Goal: Task Accomplishment & Management: Manage account settings

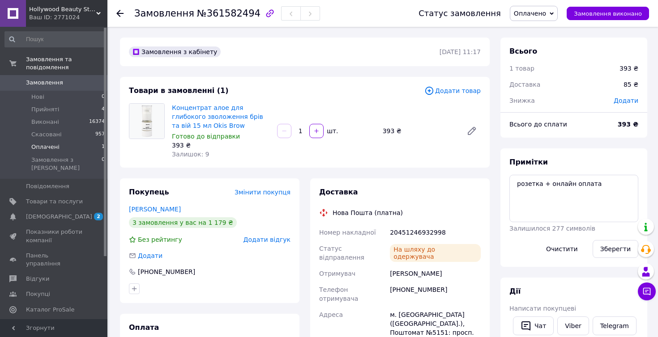
scroll to position [75, 0]
click at [71, 198] on span "Товари та послуги" at bounding box center [54, 202] width 57 height 8
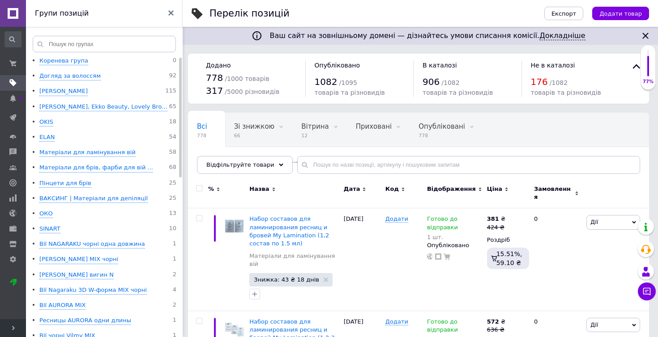
click at [86, 79] on div "Догляд за волоссям" at bounding box center [69, 76] width 61 height 9
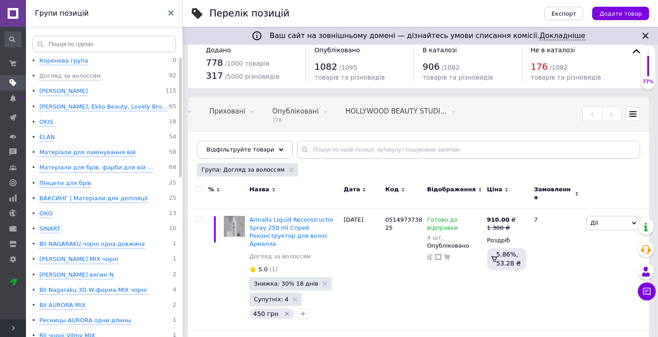
scroll to position [17, 0]
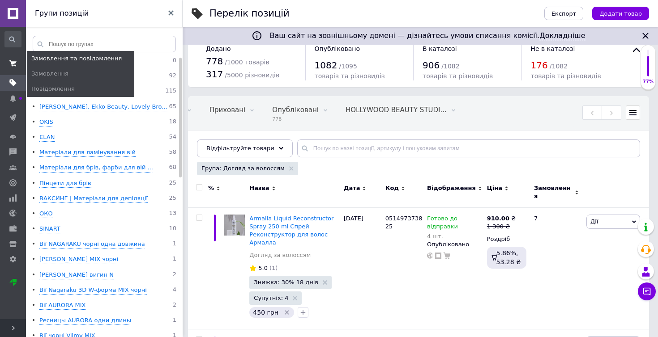
click at [13, 64] on use at bounding box center [12, 63] width 7 height 6
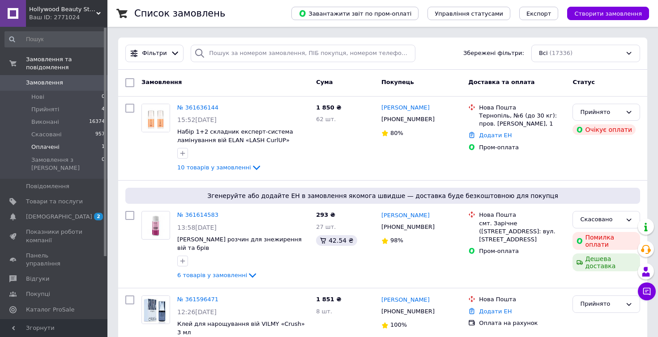
click at [55, 146] on span "Оплачені" at bounding box center [45, 147] width 28 height 8
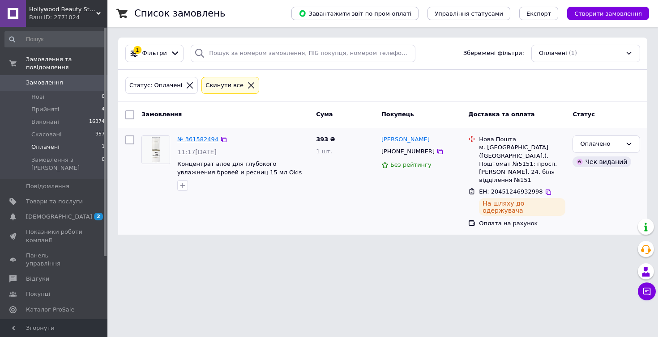
click at [194, 140] on link "№ 361582494" at bounding box center [197, 139] width 41 height 7
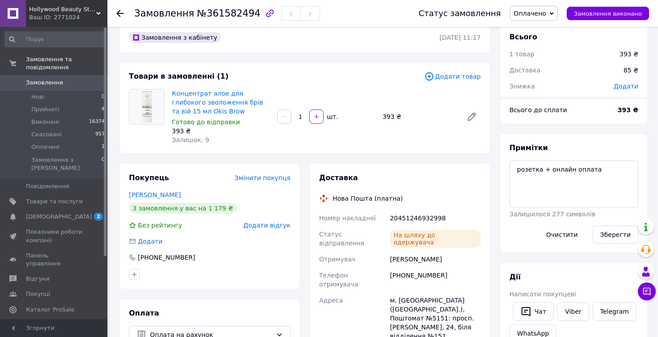
scroll to position [16, 0]
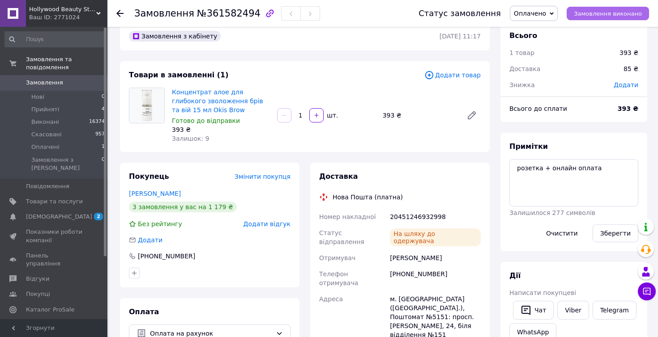
click at [622, 15] on span "Замовлення виконано" at bounding box center [608, 13] width 68 height 7
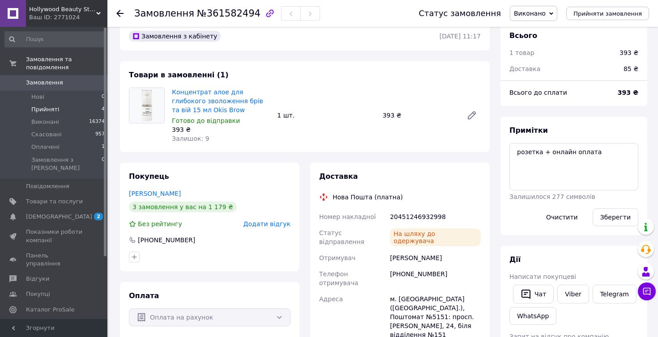
click at [47, 109] on span "Прийняті" at bounding box center [45, 110] width 28 height 8
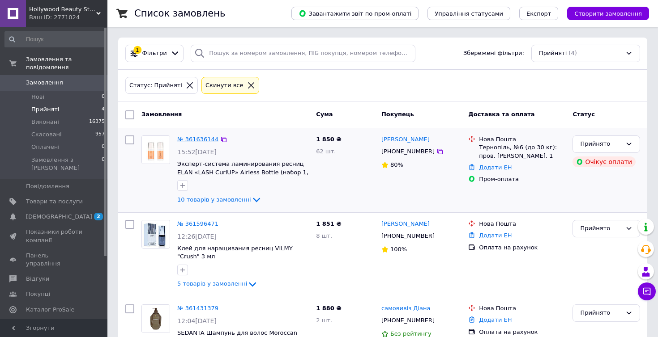
click at [198, 140] on link "№ 361636144" at bounding box center [197, 139] width 41 height 7
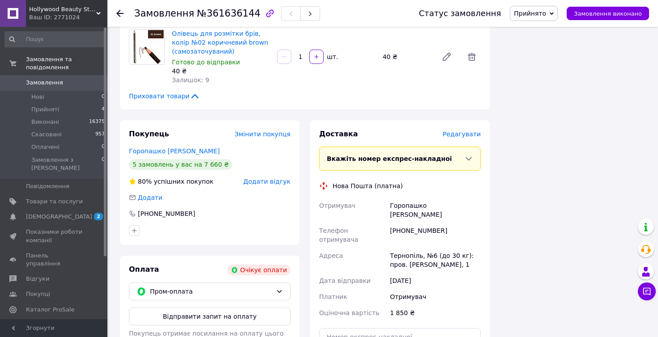
scroll to position [633, 0]
click at [465, 130] on span "Редагувати" at bounding box center [462, 133] width 38 height 7
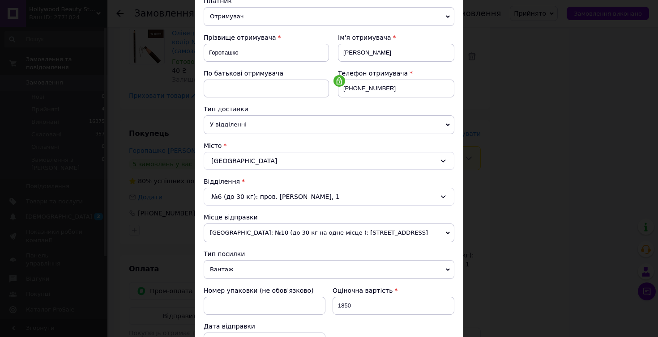
scroll to position [107, 0]
click at [171, 198] on div "× Редагування доставки Спосіб доставки Нова Пошта (платна) Платник Отримувач Ві…" at bounding box center [329, 168] width 658 height 337
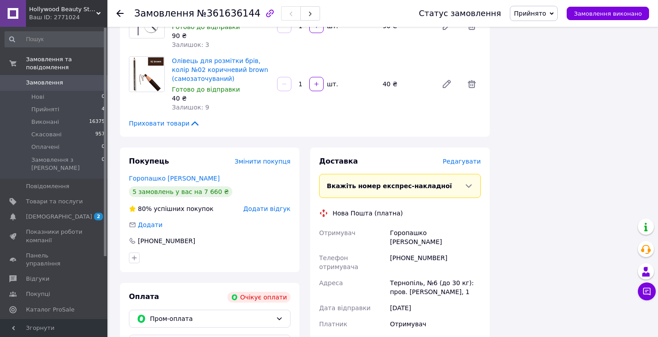
scroll to position [611, 0]
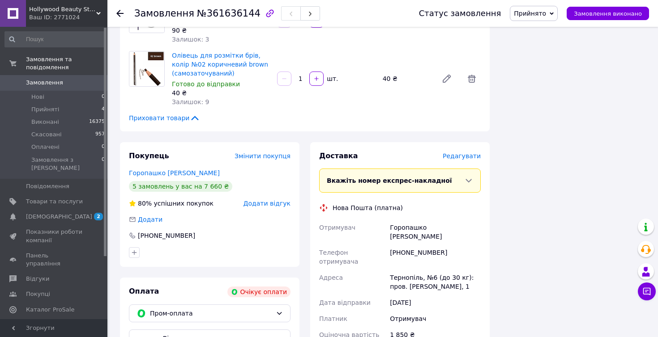
click at [462, 153] on span "Редагувати" at bounding box center [462, 156] width 38 height 7
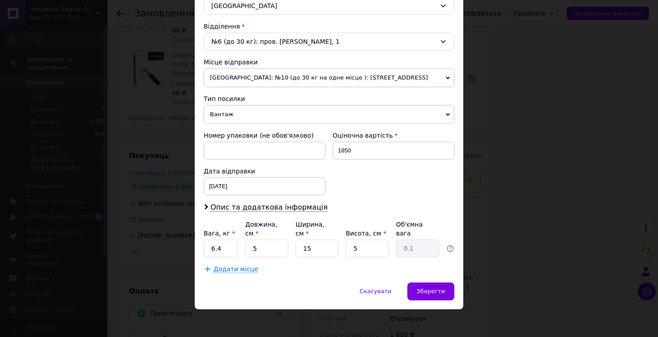
scroll to position [263, 0]
drag, startPoint x: 207, startPoint y: 247, endPoint x: 238, endPoint y: 248, distance: 30.4
click at [237, 248] on div "Вага, кг * 6.4 Довжина, см * 5 Ширина, см * 15 Висота, см * 5 Об'ємна вага 0.1" at bounding box center [329, 239] width 251 height 38
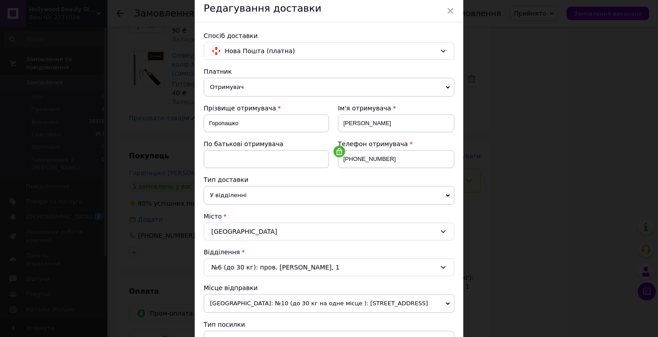
scroll to position [10, 0]
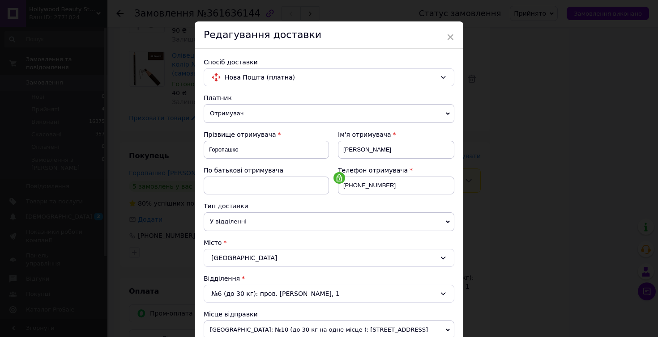
type input "1"
click at [533, 124] on div "× Редагування доставки Спосіб доставки Нова Пошта (платна) Платник Отримувач Ві…" at bounding box center [329, 168] width 658 height 337
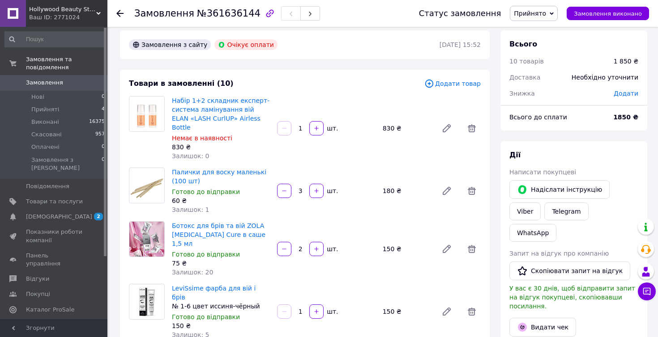
scroll to position [7, 0]
click at [43, 111] on span "Прийняті" at bounding box center [45, 110] width 28 height 8
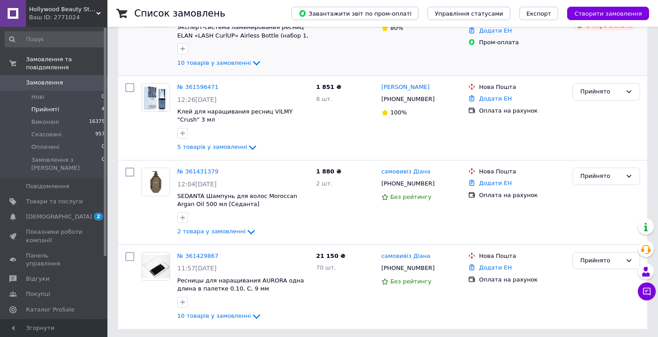
scroll to position [136, 0]
click at [51, 133] on span "Скасовані" at bounding box center [46, 135] width 30 height 8
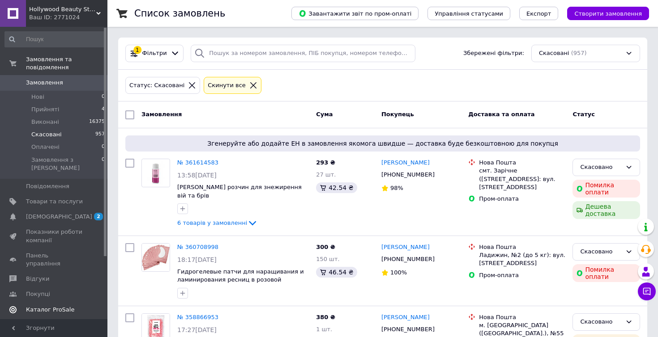
click at [52, 306] on span "Каталог ProSale" at bounding box center [50, 310] width 48 height 8
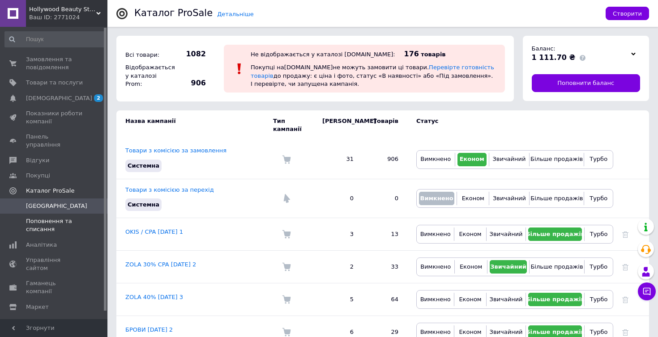
click at [52, 217] on span "Поповнення та списання" at bounding box center [54, 225] width 57 height 16
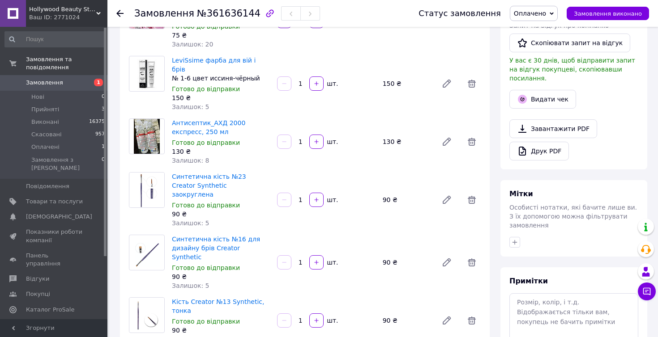
scroll to position [205, 0]
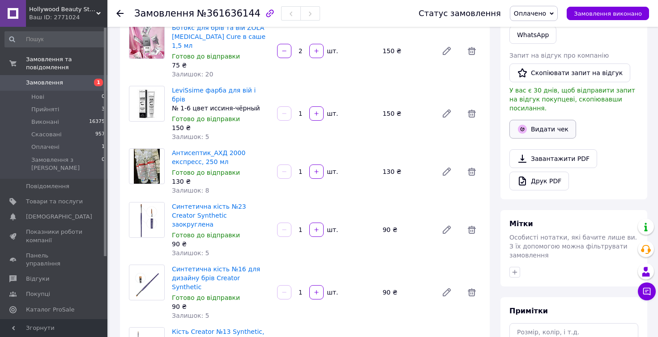
click at [543, 120] on button "Видати чек" at bounding box center [542, 129] width 67 height 19
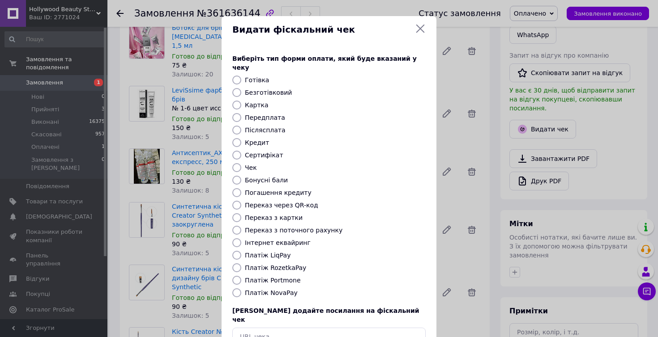
click at [236, 289] on input "Платіж NovaPay" at bounding box center [236, 293] width 9 height 9
radio input "true"
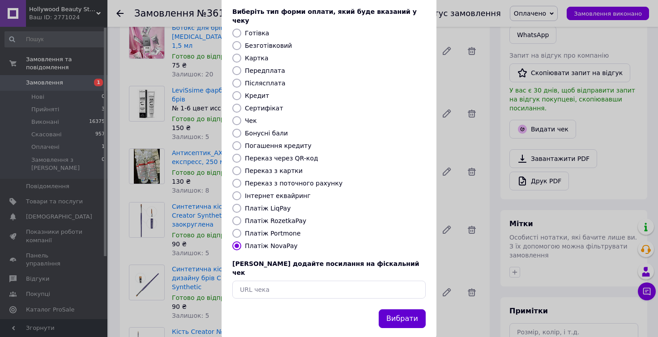
scroll to position [47, 0]
click at [409, 310] on button "Вибрати" at bounding box center [402, 319] width 47 height 19
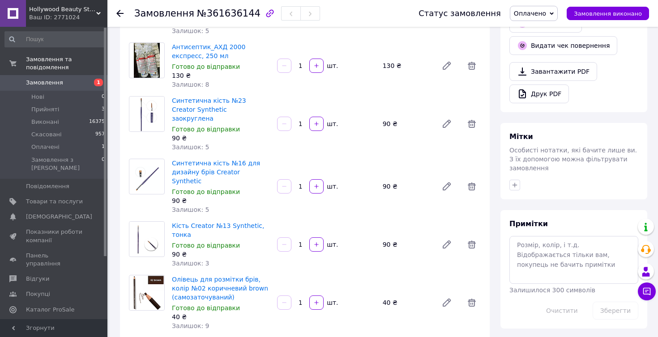
scroll to position [311, 0]
click at [515, 183] on icon "button" at bounding box center [514, 185] width 5 height 5
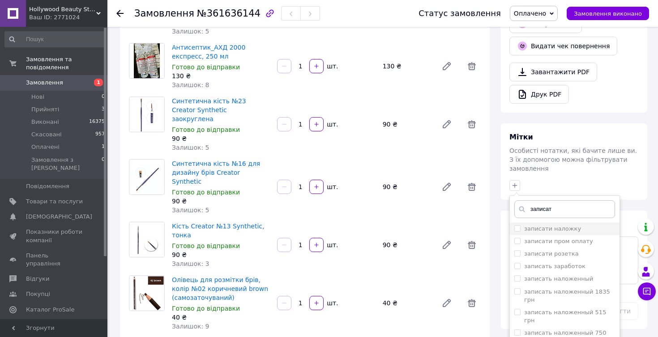
type input "записат"
click at [516, 226] on input "записати наложку" at bounding box center [517, 229] width 6 height 6
checkbox input "true"
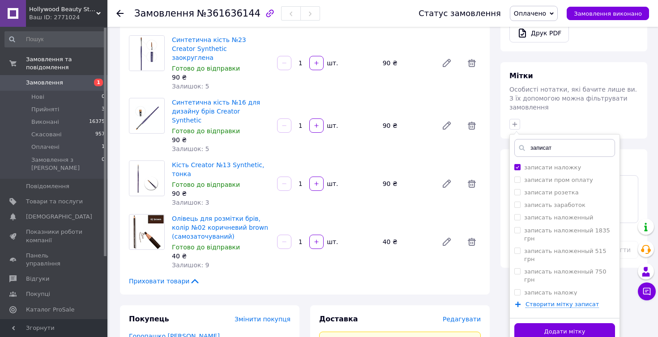
scroll to position [415, 0]
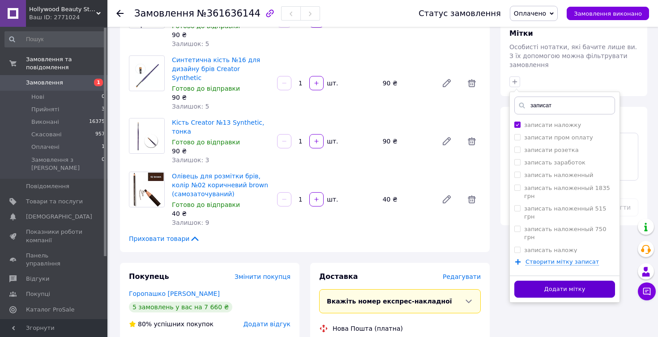
click at [563, 281] on button "Додати мітку" at bounding box center [564, 289] width 101 height 17
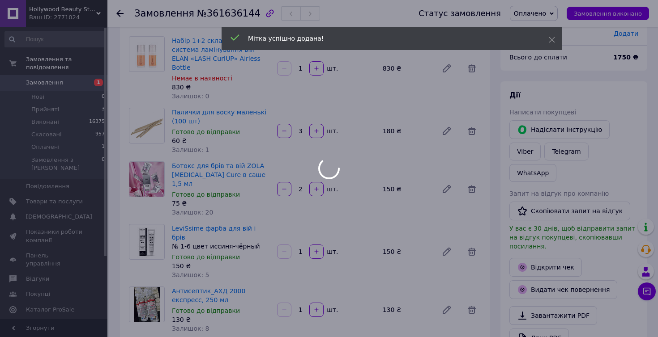
scroll to position [64, 0]
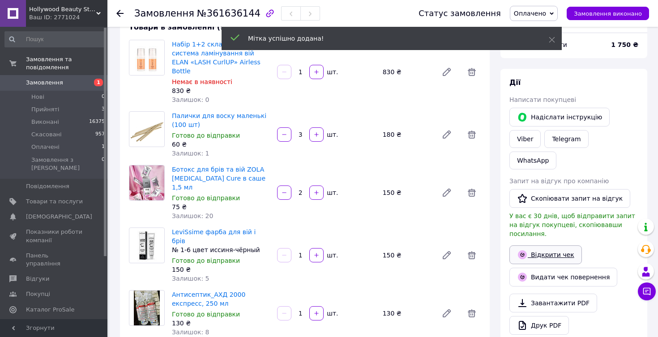
click at [553, 246] on link "Відкрити чек" at bounding box center [545, 255] width 72 height 19
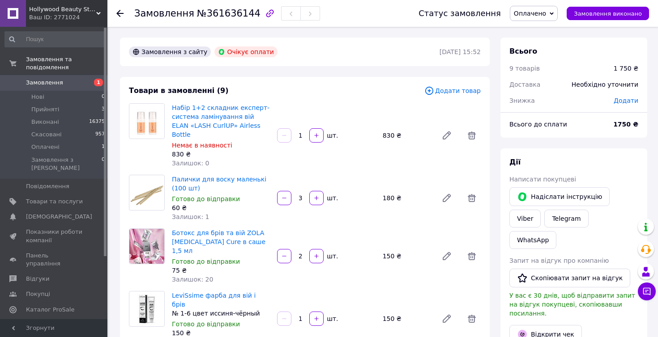
scroll to position [0, 0]
click at [43, 111] on span "Прийняті" at bounding box center [45, 110] width 28 height 8
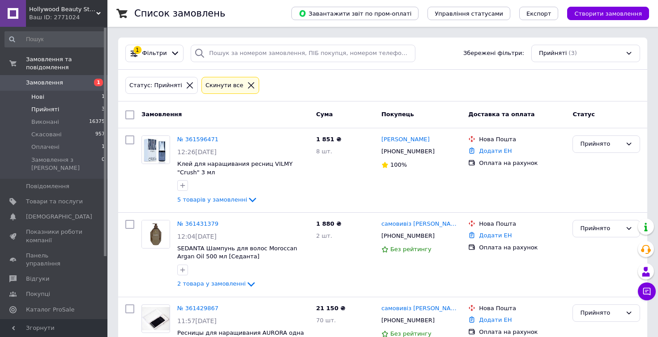
click at [42, 97] on span "Нові" at bounding box center [37, 97] width 13 height 8
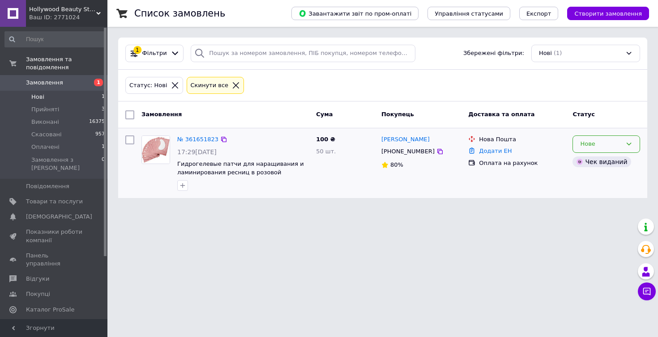
click at [594, 144] on div "Нове" at bounding box center [601, 144] width 42 height 9
click at [596, 211] on li "Оплачено" at bounding box center [606, 212] width 67 height 17
click at [50, 149] on span "Оплачені" at bounding box center [45, 147] width 28 height 8
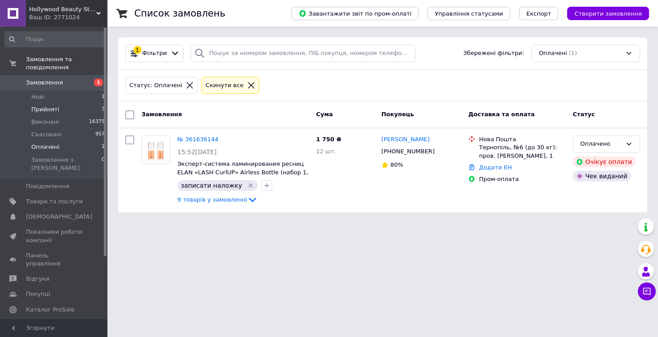
click at [41, 112] on span "Прийняті" at bounding box center [45, 110] width 28 height 8
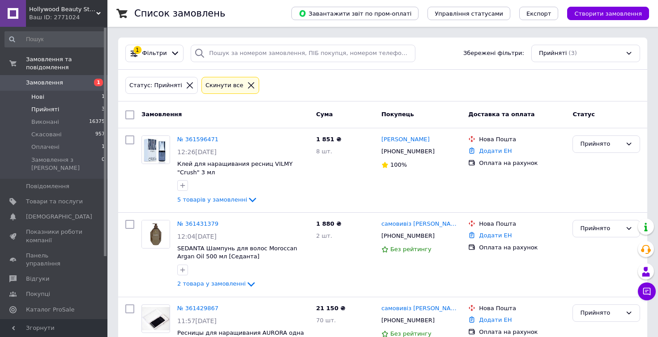
click at [38, 97] on span "Нові" at bounding box center [37, 97] width 13 height 8
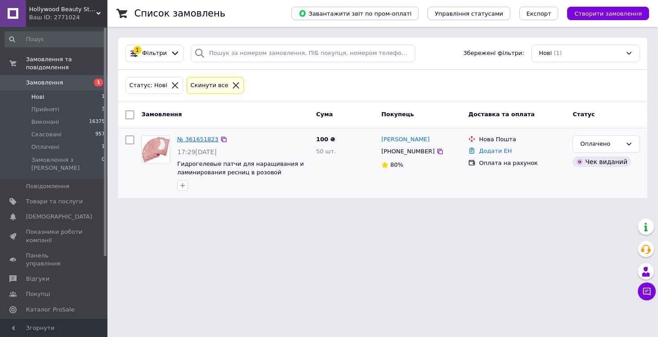
click at [204, 139] on link "№ 361651823" at bounding box center [197, 139] width 41 height 7
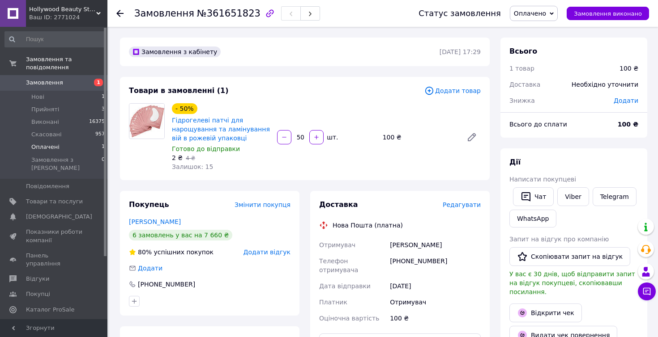
click at [45, 146] on span "Оплачені" at bounding box center [45, 147] width 28 height 8
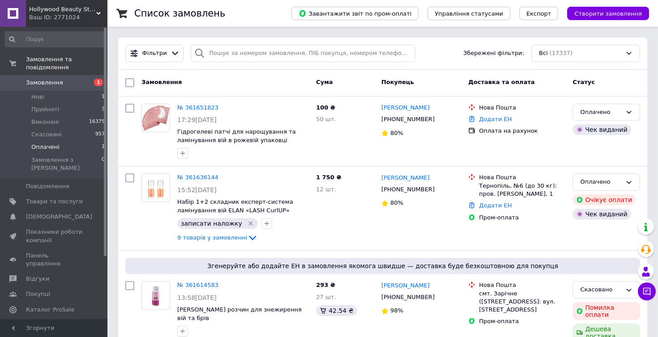
click at [45, 146] on span "Оплачені" at bounding box center [45, 147] width 28 height 8
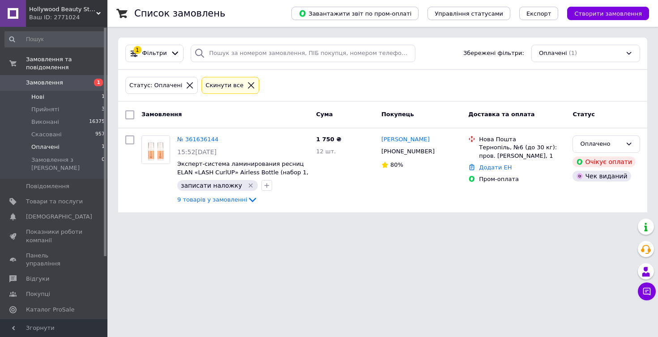
click at [43, 95] on span "Нові" at bounding box center [37, 97] width 13 height 8
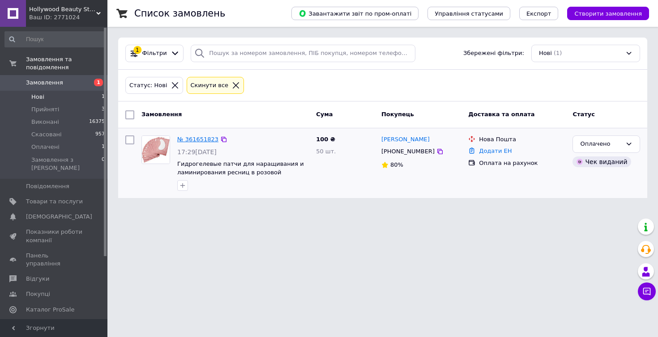
click at [201, 141] on link "№ 361651823" at bounding box center [197, 139] width 41 height 7
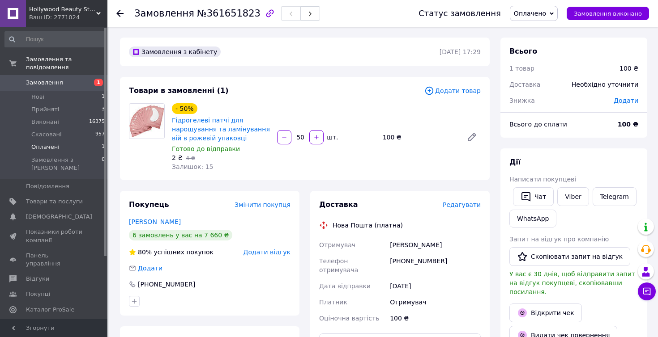
click at [46, 148] on span "Оплачені" at bounding box center [45, 147] width 28 height 8
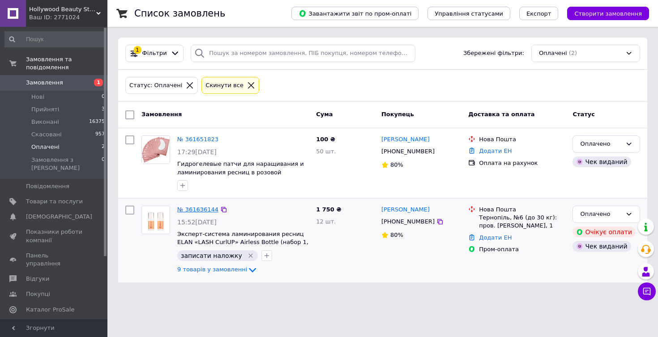
click at [203, 208] on link "№ 361636144" at bounding box center [197, 209] width 41 height 7
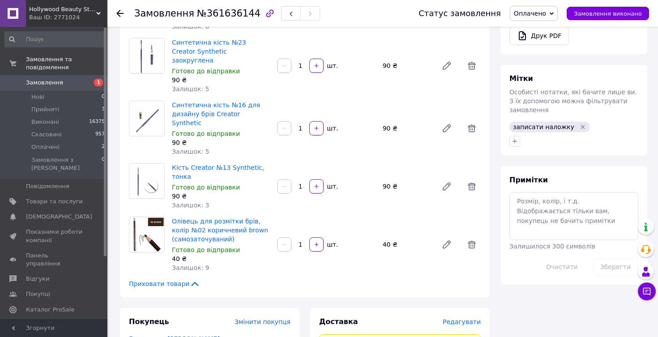
scroll to position [365, 0]
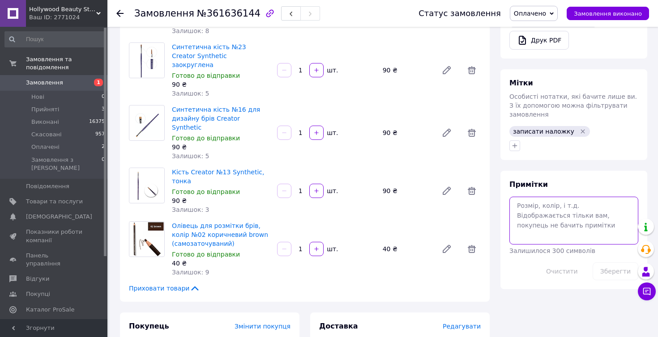
click at [542, 197] on textarea at bounding box center [573, 220] width 129 height 47
type textarea "патчі розові"
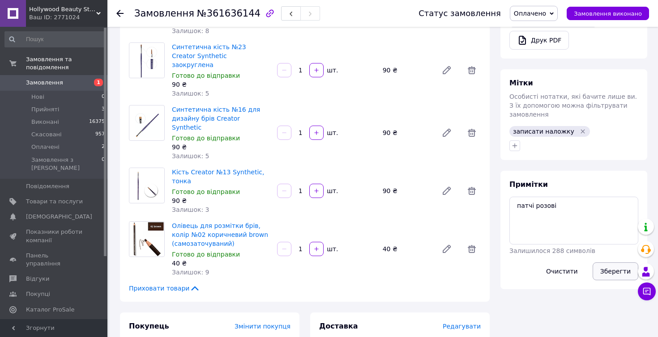
click at [611, 263] on button "Зберегти" at bounding box center [615, 272] width 46 height 18
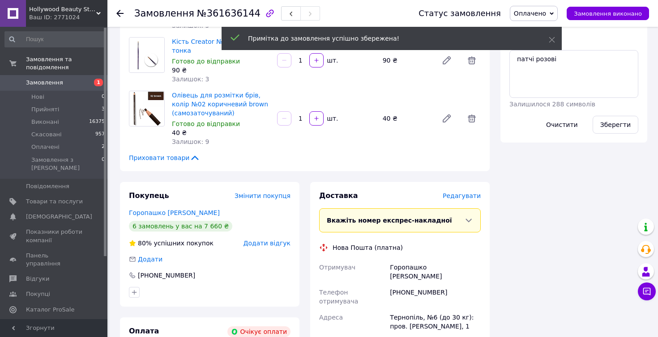
scroll to position [519, 0]
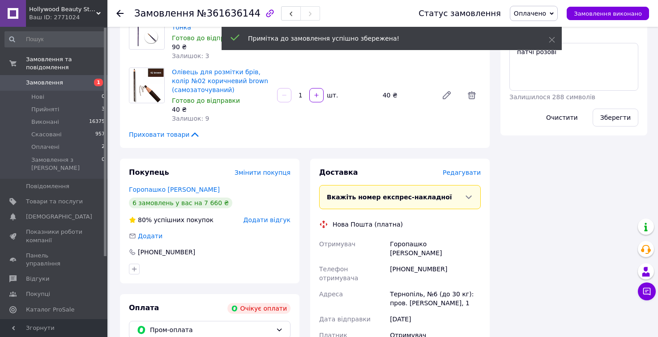
click at [466, 169] on span "Редагувати" at bounding box center [462, 172] width 38 height 7
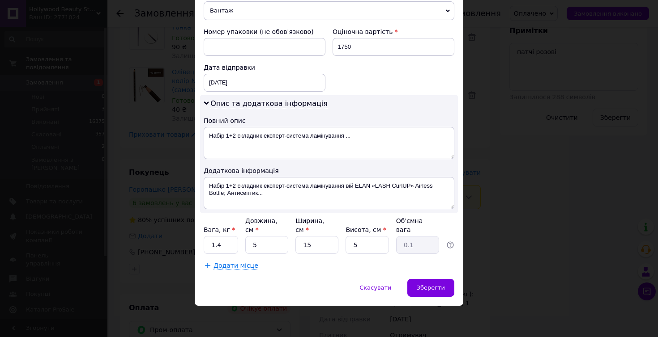
scroll to position [366, 0]
click at [222, 248] on input "1.4" at bounding box center [221, 246] width 34 height 18
type input "1"
click at [498, 151] on div "× Редагування доставки Спосіб доставки Нова Пошта (платна) Платник Отримувач Ві…" at bounding box center [329, 168] width 658 height 337
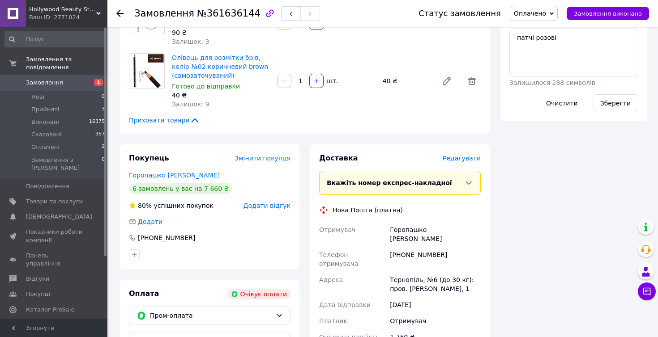
scroll to position [537, 0]
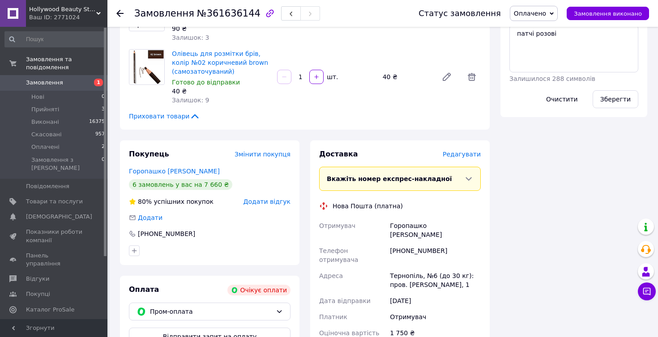
click at [470, 151] on span "Редагувати" at bounding box center [462, 154] width 38 height 7
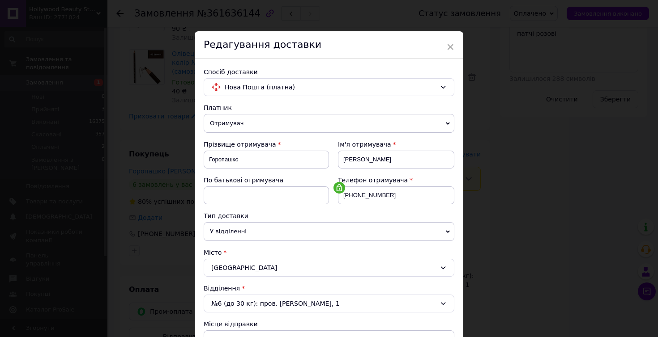
scroll to position [0, 0]
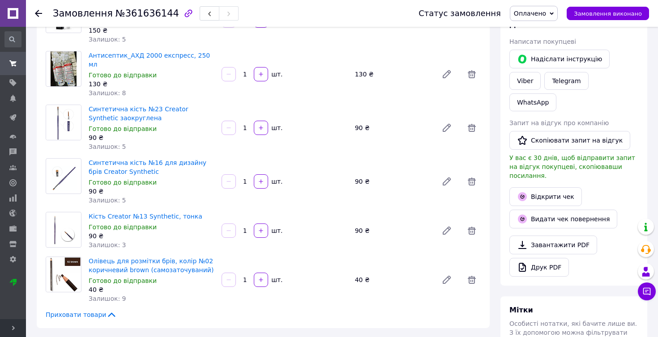
scroll to position [323, 0]
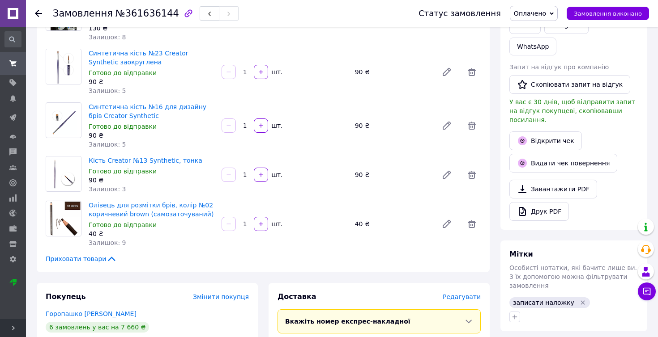
click at [14, 330] on icon at bounding box center [13, 328] width 4 height 4
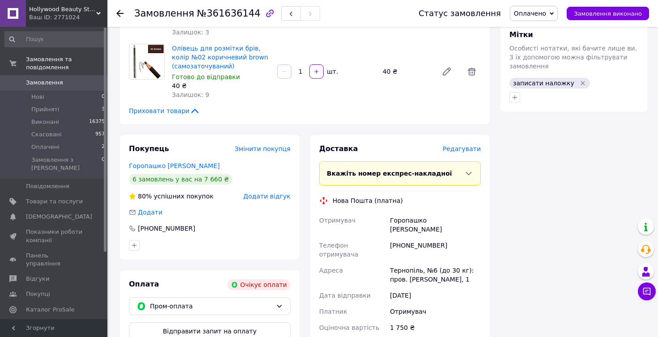
scroll to position [545, 0]
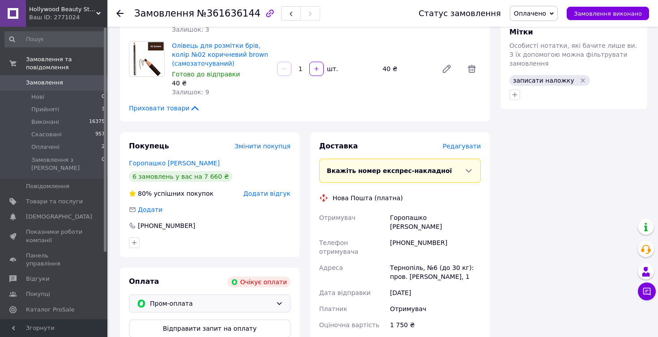
click at [264, 299] on span "Пром-оплата" at bounding box center [211, 304] width 122 height 10
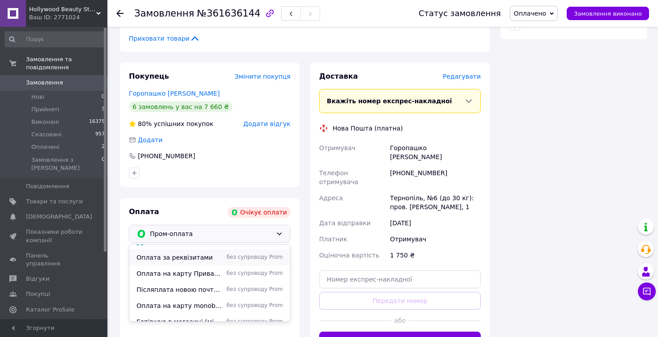
scroll to position [47, 0]
click at [197, 285] on span "Післяплата новою почтою (після передоплати 150 грн за послуги нової пошти у дві…" at bounding box center [179, 289] width 86 height 9
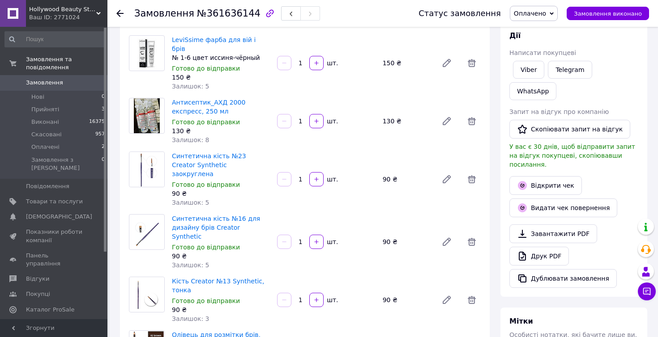
scroll to position [263, 0]
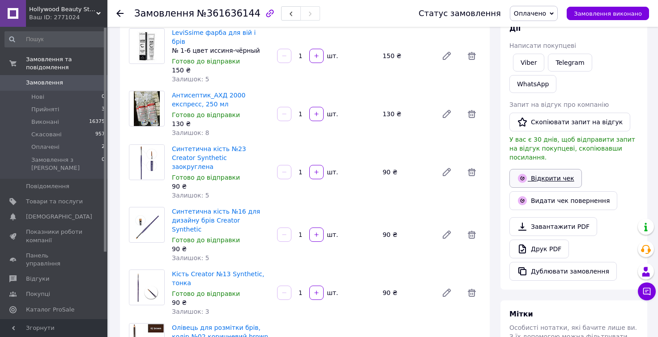
click at [559, 169] on link "Відкрити чек" at bounding box center [545, 178] width 72 height 19
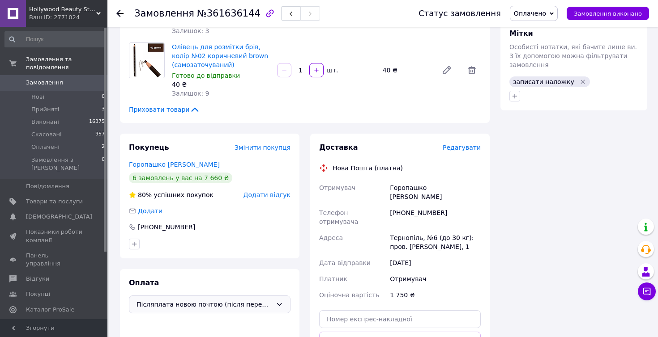
scroll to position [555, 0]
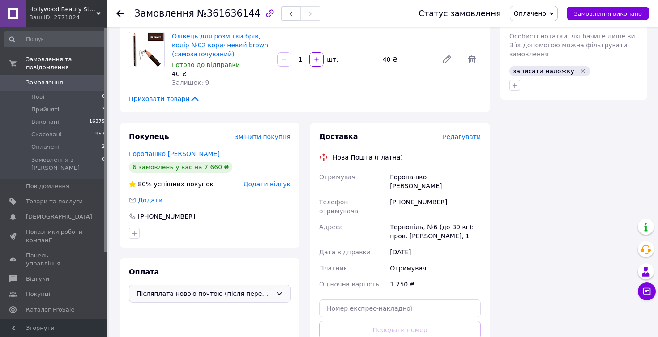
click at [458, 133] on span "Редагувати" at bounding box center [462, 136] width 38 height 7
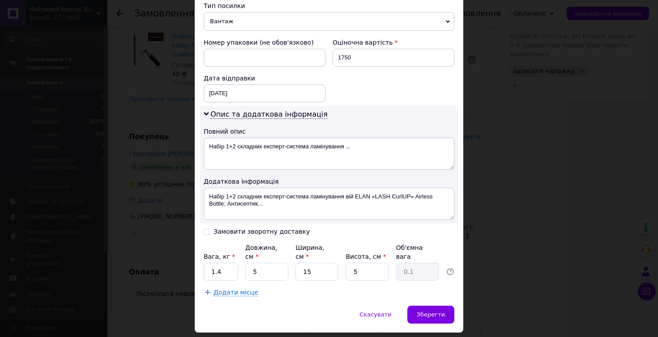
scroll to position [367, 0]
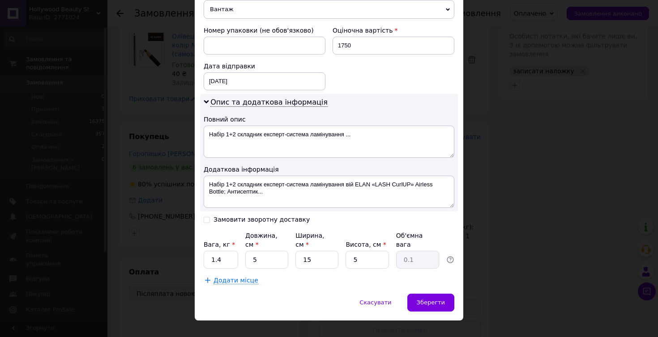
click at [208, 218] on input "Замовити зворотну доставку" at bounding box center [207, 219] width 6 height 6
checkbox input "true"
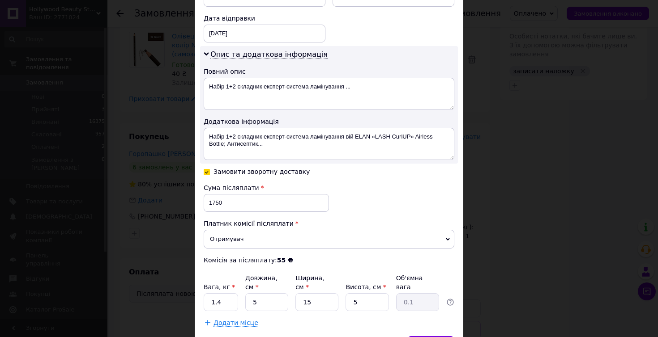
scroll to position [440, 0]
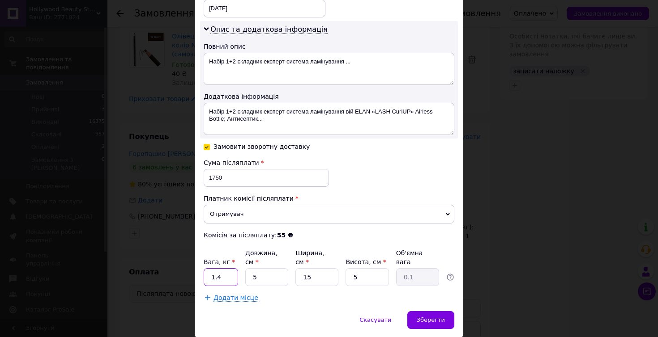
click at [235, 277] on input "1.4" at bounding box center [221, 277] width 34 height 18
type input "1"
click at [425, 314] on div "Зберегти" at bounding box center [430, 320] width 47 height 18
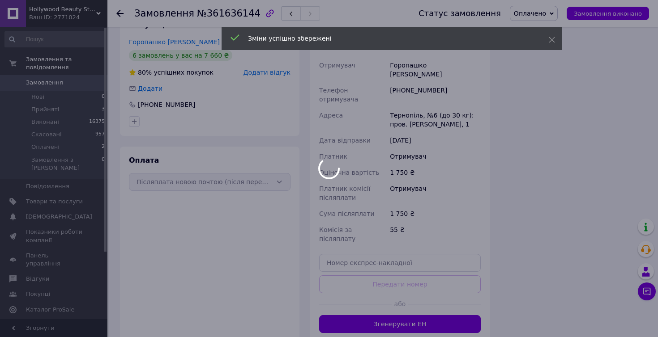
scroll to position [687, 0]
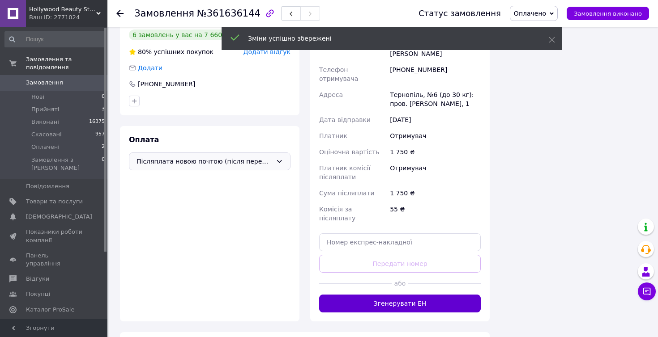
click at [405, 295] on button "Згенерувати ЕН" at bounding box center [400, 304] width 162 height 18
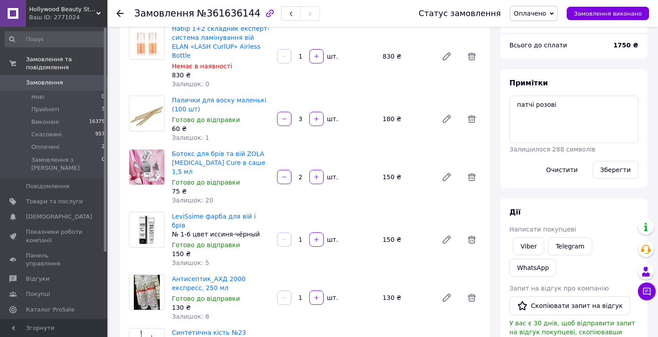
scroll to position [74, 0]
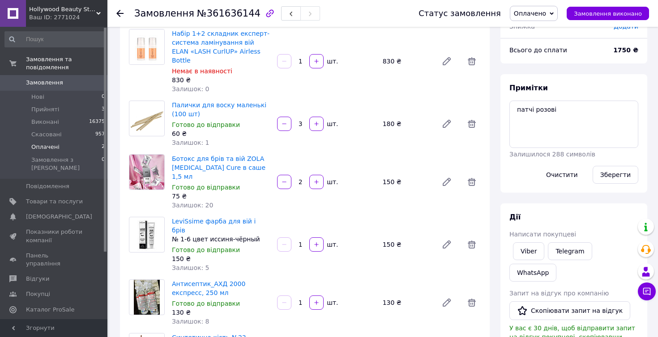
click at [44, 148] on span "Оплачені" at bounding box center [45, 147] width 28 height 8
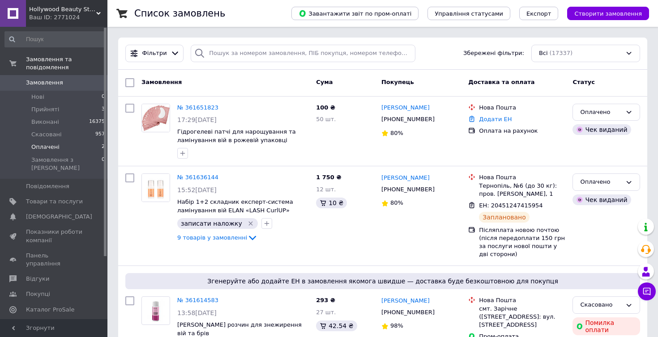
click at [45, 149] on span "Оплачені" at bounding box center [45, 147] width 28 height 8
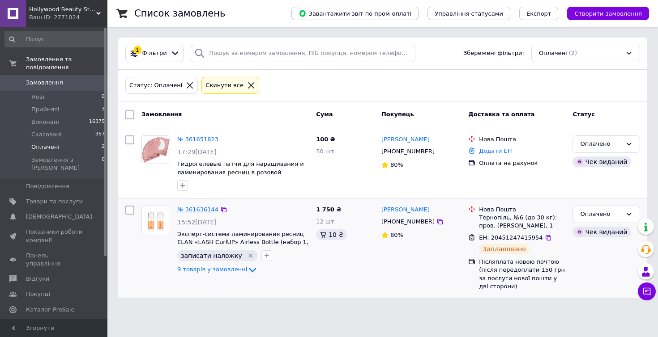
click at [197, 206] on link "№ 361636144" at bounding box center [197, 209] width 41 height 7
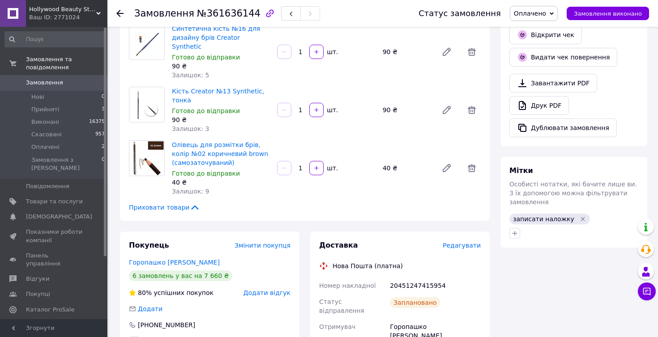
scroll to position [452, 0]
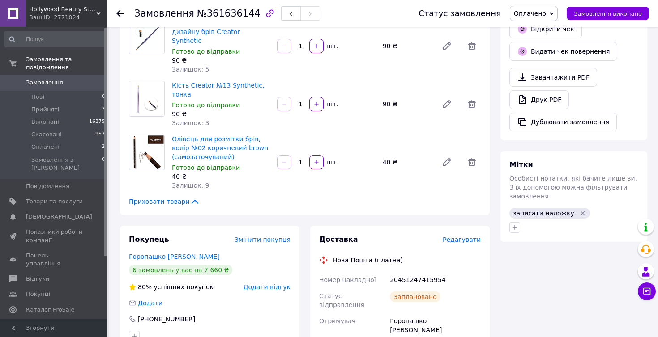
click at [550, 271] on div "Всього 9 товарів 1 750 ₴ Доставка 88.75 ₴ Знижка Додати Всього до сплати 1750 ₴…" at bounding box center [574, 227] width 158 height 1282
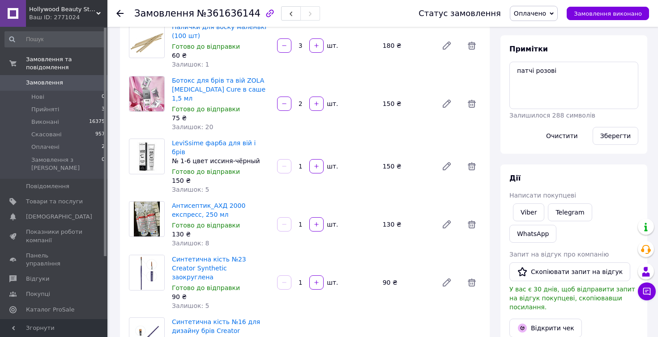
scroll to position [153, 0]
click at [537, 82] on textarea "патчі розові" at bounding box center [573, 84] width 129 height 47
type textarea "патчі розові стаканчик"
click at [611, 127] on button "Зберегти" at bounding box center [615, 136] width 46 height 18
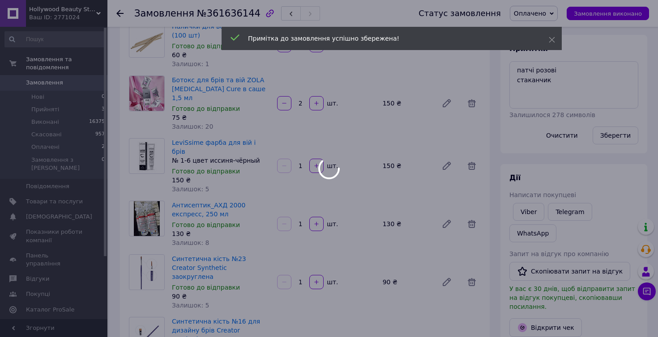
scroll to position [27, 0]
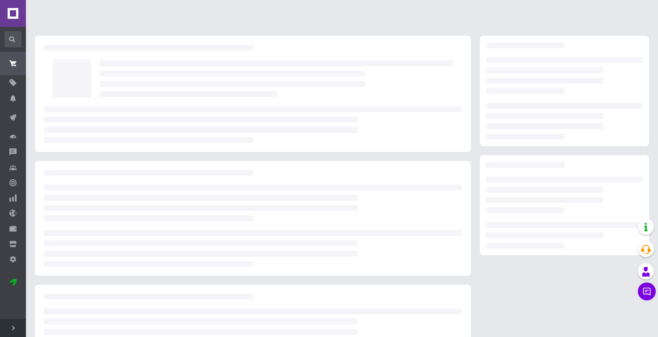
scroll to position [72, 0]
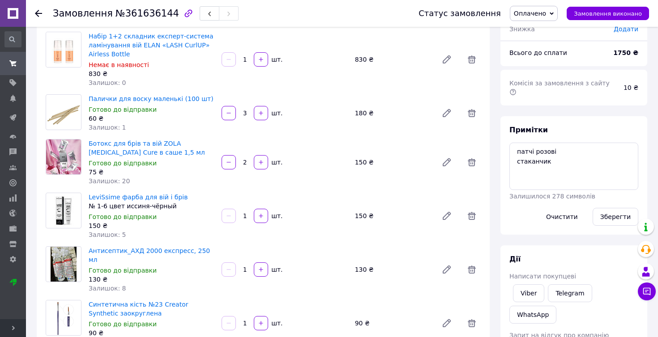
click at [14, 326] on icon at bounding box center [13, 328] width 4 height 4
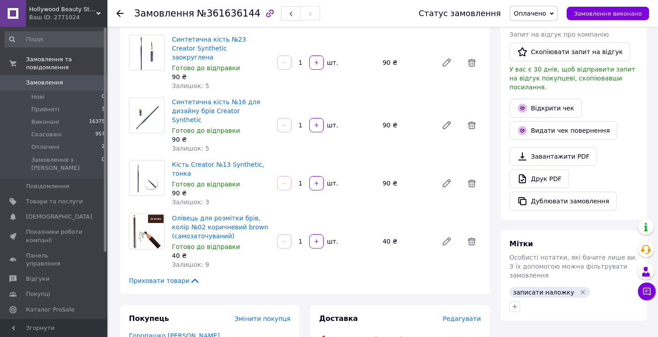
scroll to position [374, 0]
click at [49, 110] on span "Прийняті" at bounding box center [45, 110] width 28 height 8
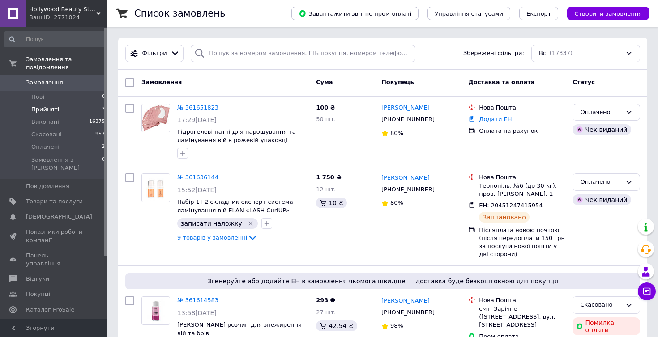
click at [51, 108] on span "Прийняті" at bounding box center [45, 110] width 28 height 8
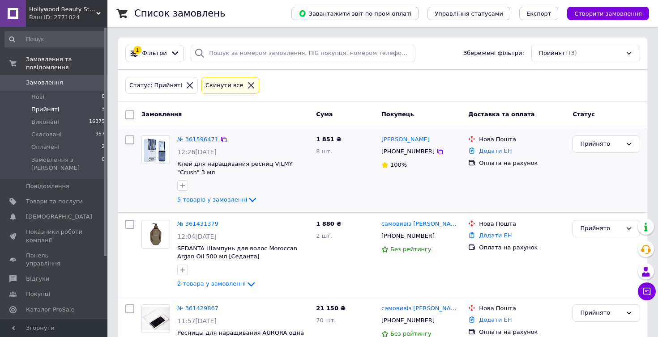
click at [203, 138] on link "№ 361596471" at bounding box center [197, 139] width 41 height 7
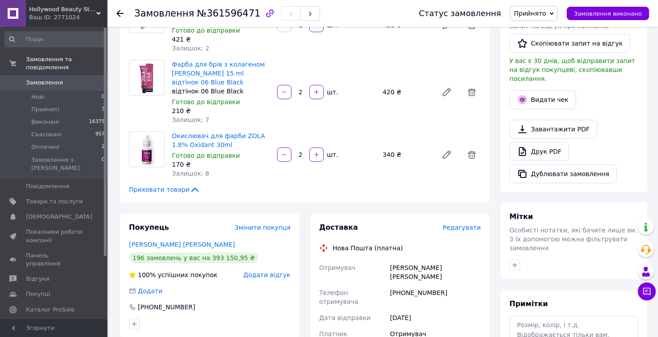
scroll to position [245, 0]
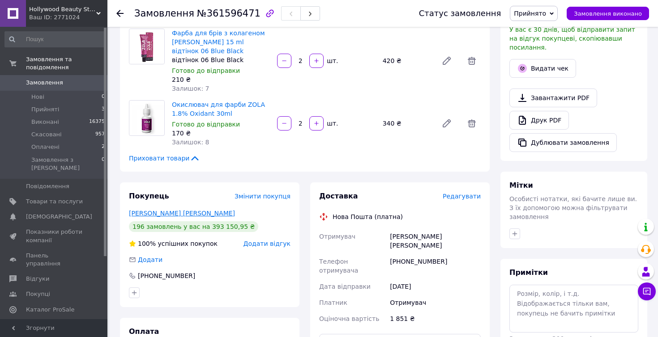
click at [200, 210] on link "[PERSON_NAME] [PERSON_NAME]" at bounding box center [182, 213] width 106 height 7
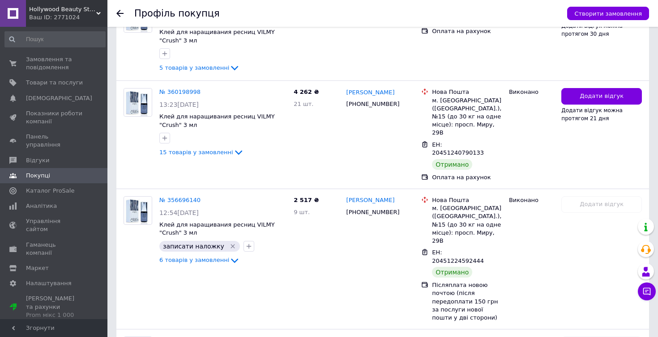
scroll to position [287, 0]
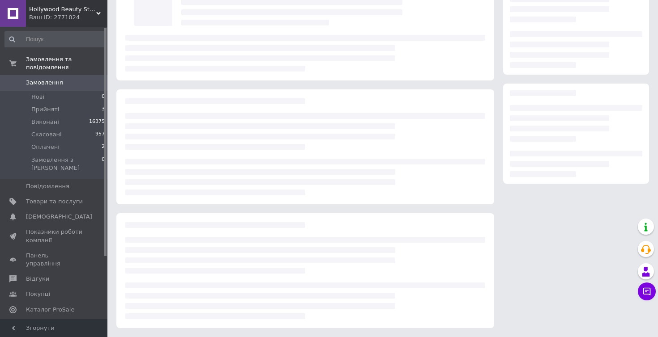
scroll to position [72, 0]
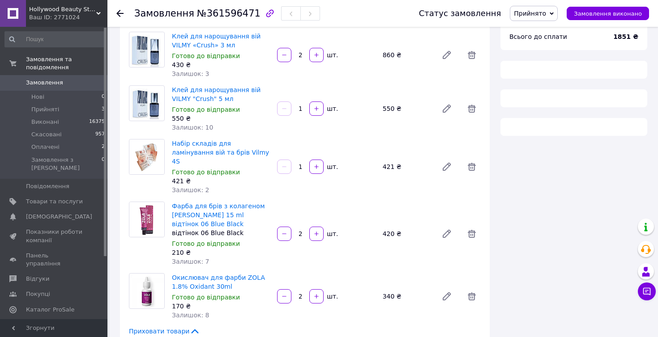
click at [468, 188] on div "Товари в замовленні (5) Додати товар Клей для нарощування вій VILMY «Crush» 3 м…" at bounding box center [305, 175] width 370 height 340
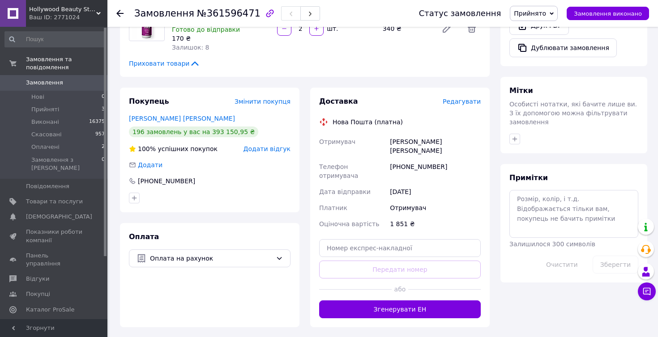
scroll to position [327, 0]
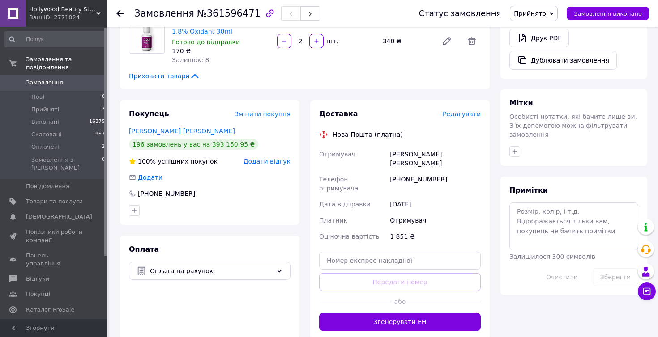
click at [471, 111] on span "Редагувати" at bounding box center [462, 114] width 38 height 7
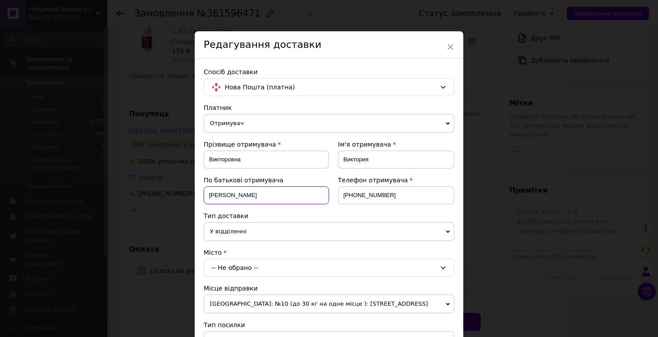
drag, startPoint x: 207, startPoint y: 195, endPoint x: 266, endPoint y: 195, distance: 59.1
drag, startPoint x: 207, startPoint y: 159, endPoint x: 299, endPoint y: 159, distance: 92.2
paste input "[PERSON_NAME]"
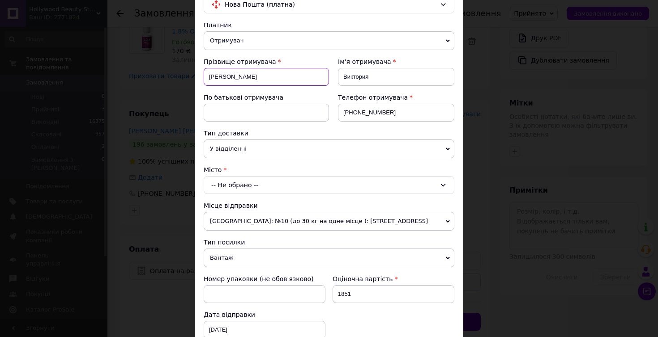
scroll to position [98, 0]
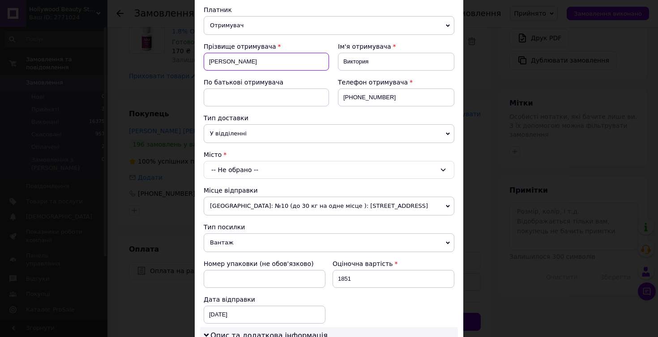
type input "[PERSON_NAME]"
click at [249, 167] on div "-- Не обрано --" at bounding box center [329, 170] width 251 height 18
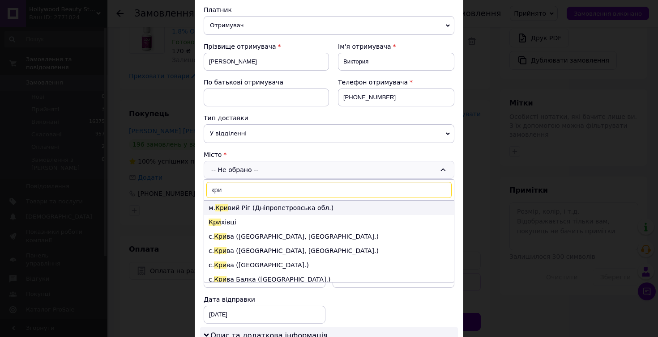
type input "кри"
click at [237, 208] on li "м. Кри вий Ріг ([GEOGRAPHIC_DATA].)" at bounding box center [329, 208] width 250 height 14
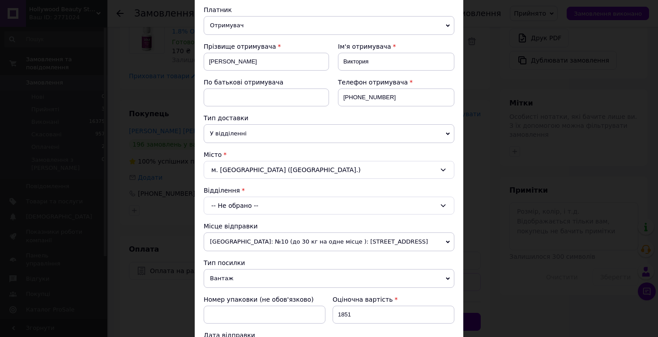
click at [237, 208] on div "-- Не обрано --" at bounding box center [329, 206] width 251 height 18
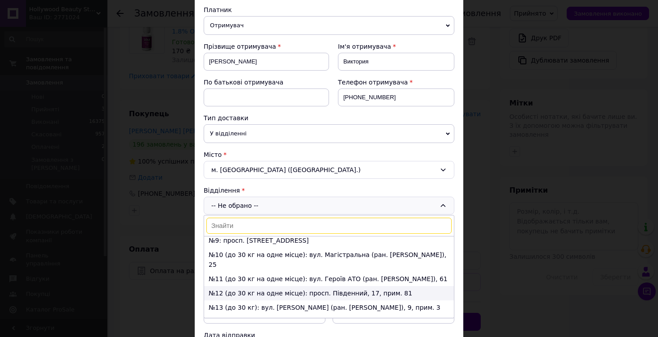
scroll to position [145, 0]
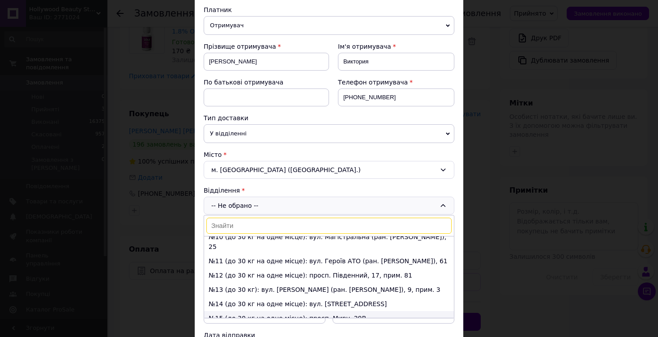
click at [248, 311] on li "№15 (до 30 кг на одне місце): просп. Миру, 29В" at bounding box center [329, 318] width 250 height 14
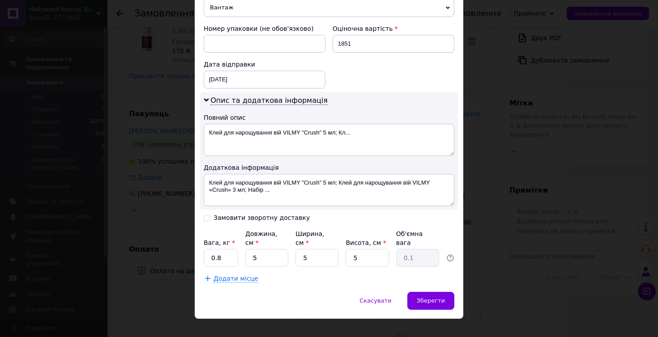
scroll to position [370, 0]
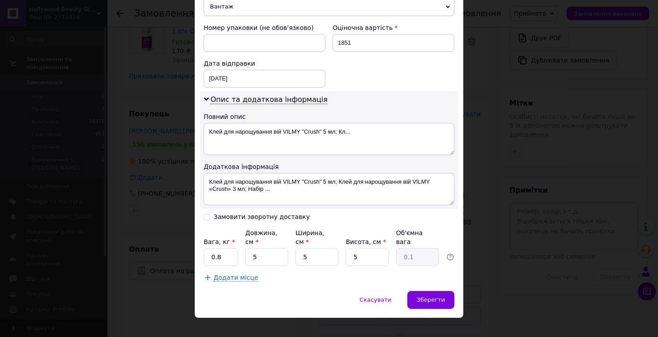
click at [206, 218] on input "Замовити зворотну доставку" at bounding box center [207, 216] width 6 height 6
checkbox input "true"
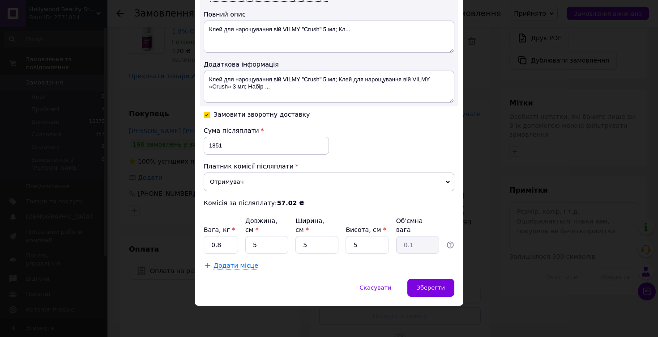
scroll to position [472, 0]
click at [234, 249] on input "0.8" at bounding box center [221, 246] width 34 height 18
type input "0"
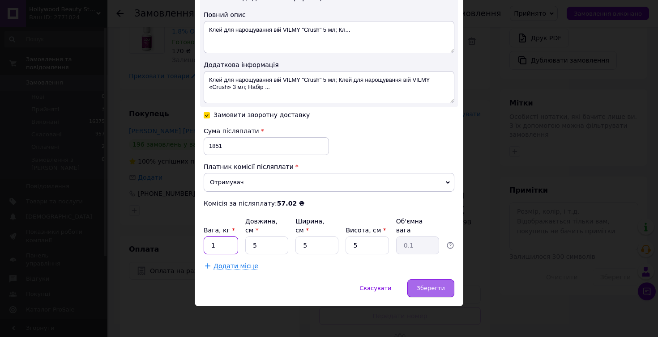
type input "1"
click at [440, 288] on span "Зберегти" at bounding box center [431, 288] width 28 height 7
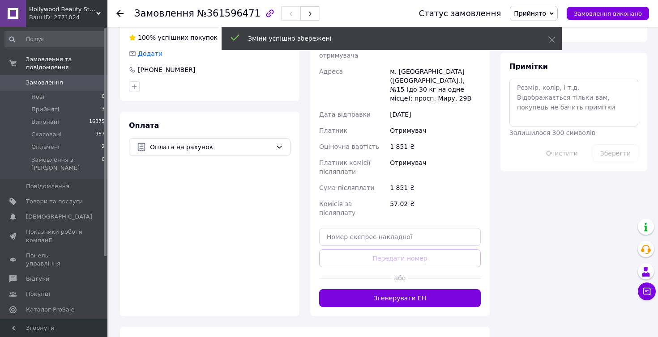
scroll to position [447, 0]
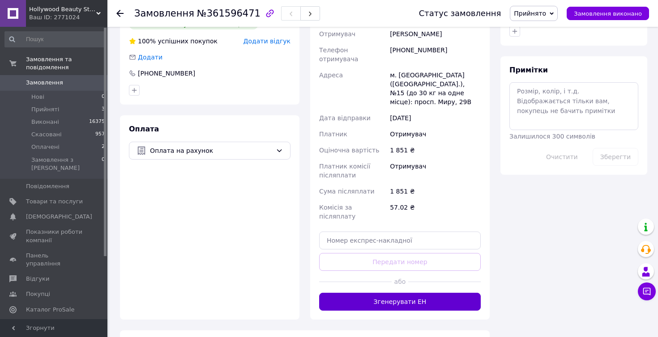
click at [442, 293] on button "Згенерувати ЕН" at bounding box center [400, 302] width 162 height 18
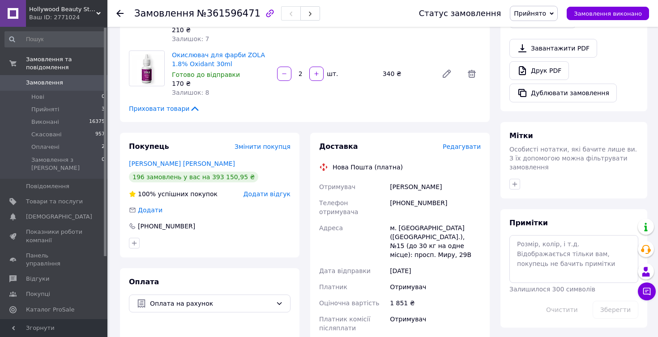
scroll to position [277, 0]
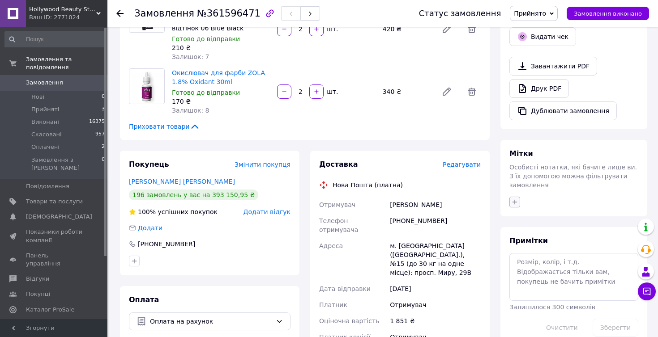
click at [515, 199] on icon "button" at bounding box center [514, 202] width 7 height 7
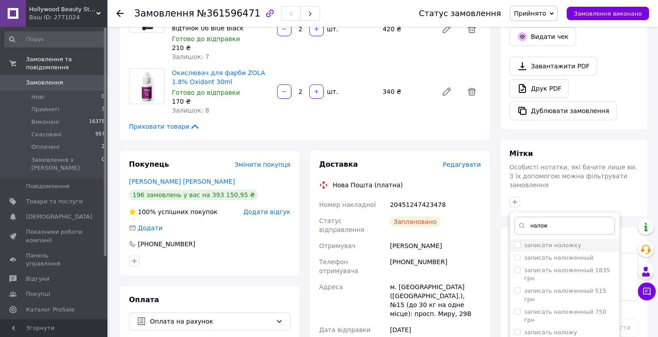
type input "налож"
click at [517, 242] on input "записати наложку" at bounding box center [517, 245] width 6 height 6
checkbox input "true"
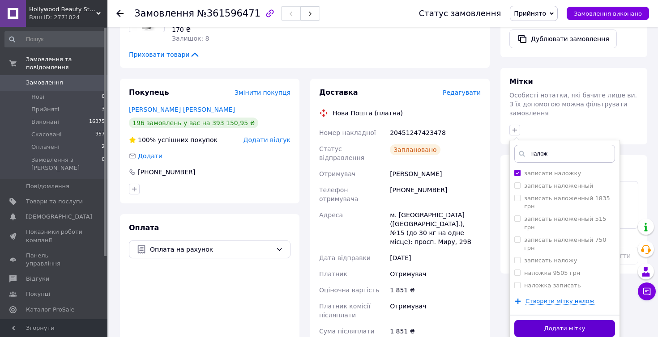
scroll to position [371, 0]
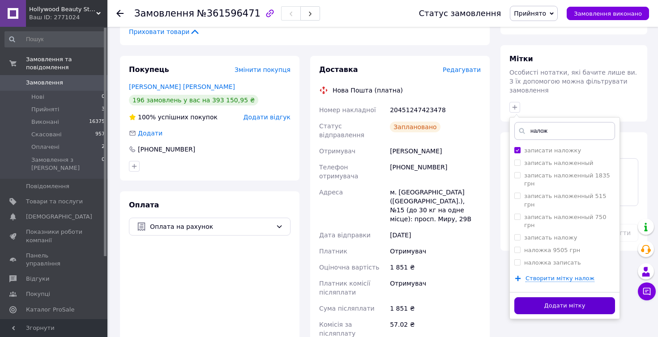
click at [562, 298] on button "Додати мітку" at bounding box center [564, 306] width 101 height 17
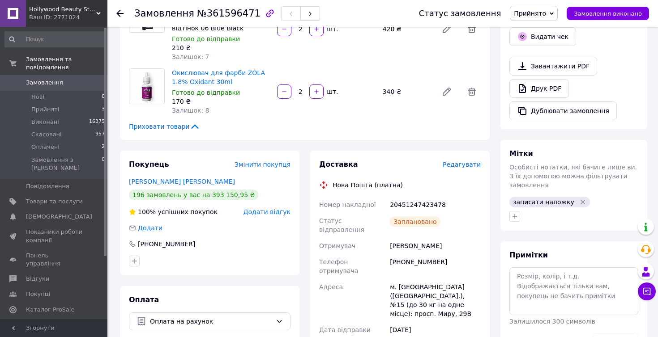
scroll to position [300, 0]
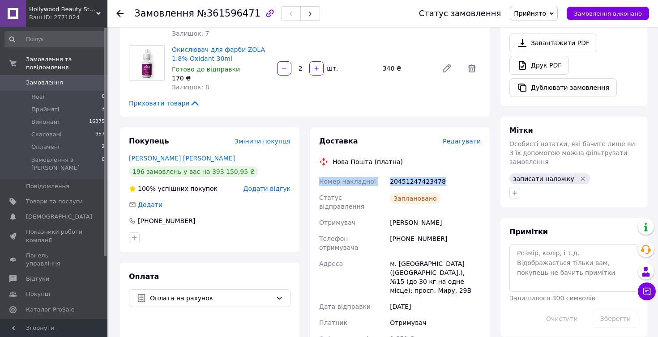
drag, startPoint x: 320, startPoint y: 171, endPoint x: 446, endPoint y: 172, distance: 126.2
click at [446, 174] on div "Номер накладної 20451247423478 Статус відправлення Заплановано Отримувач [PERSO…" at bounding box center [399, 302] width 165 height 256
copy div "Номер накладної 20451247423478"
click at [402, 136] on div "Доставка" at bounding box center [381, 141] width 124 height 10
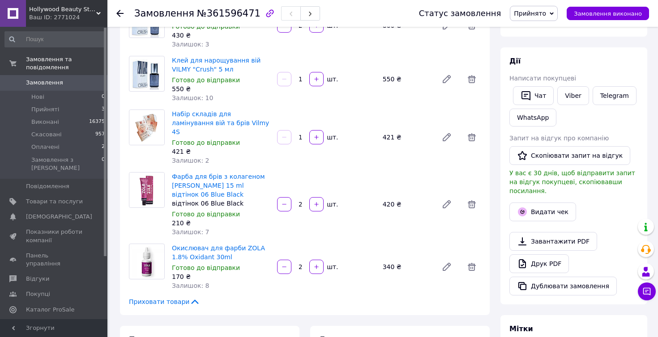
scroll to position [102, 0]
click at [546, 12] on span "Прийнято" at bounding box center [530, 13] width 32 height 7
click at [537, 61] on li "Оплачено" at bounding box center [533, 57] width 47 height 13
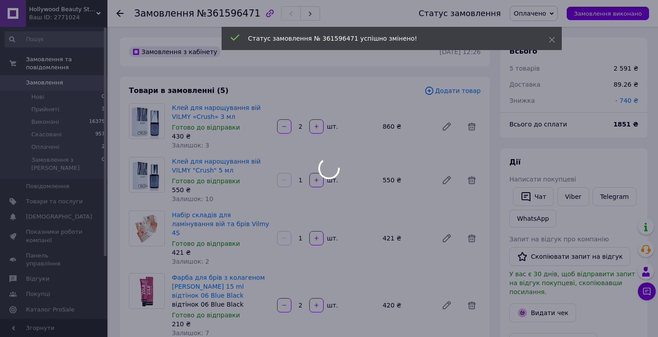
scroll to position [0, 0]
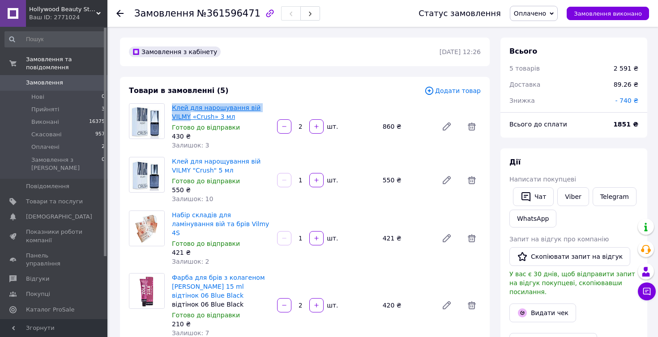
drag, startPoint x: 171, startPoint y: 106, endPoint x: 190, endPoint y: 119, distance: 22.6
click at [190, 119] on div "Клей для нарощування вій VILMY «Crush» 3 мл Готово до відправки 430 ₴ Залишок: 3" at bounding box center [220, 127] width 105 height 50
copy link "Клей для нарощування вій VILMY"
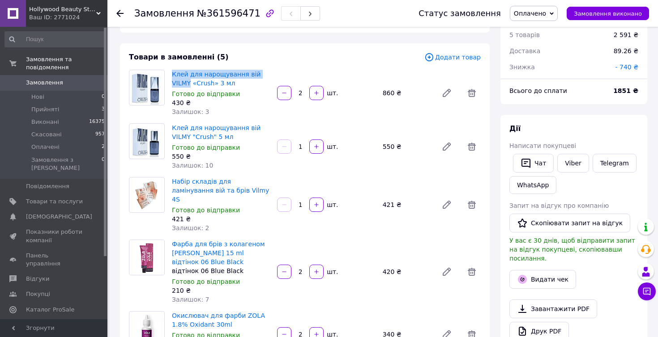
scroll to position [37, 0]
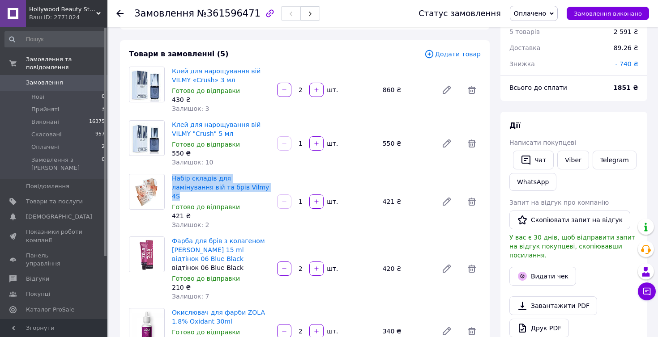
drag, startPoint x: 171, startPoint y: 177, endPoint x: 236, endPoint y: 186, distance: 65.1
click at [236, 186] on div "Набір складів для ламінування вій та брів Vilmy 4S Готово до відправки 421 ₴ За…" at bounding box center [220, 201] width 105 height 59
copy link "Набір складів для ламінування вій та брів Vilmy 4S"
click at [338, 166] on div "Клей для нарощування вій VILMY "Crush" 5 мл Готово до відправки 550 ₴ Залишок: …" at bounding box center [326, 144] width 316 height 50
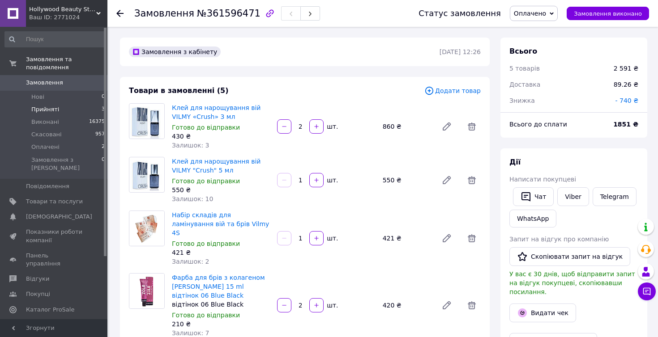
scroll to position [0, 0]
click at [49, 109] on span "Прийняті" at bounding box center [45, 110] width 28 height 8
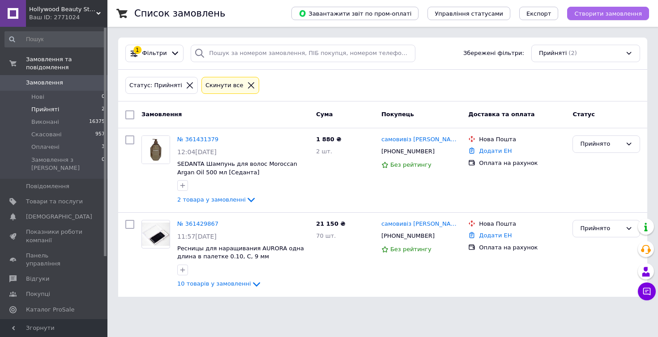
click at [602, 14] on span "Створити замовлення" at bounding box center [608, 13] width 68 height 7
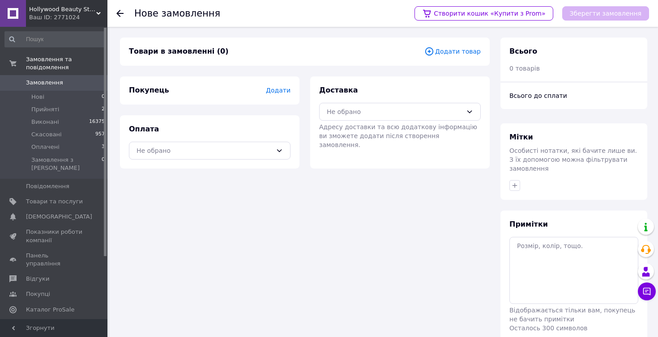
click at [457, 54] on span "Додати товар" at bounding box center [452, 52] width 56 height 10
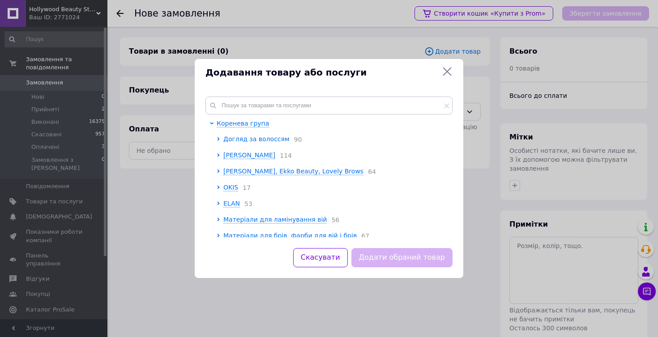
click at [243, 140] on span "Догляд за волоссям" at bounding box center [256, 139] width 66 height 7
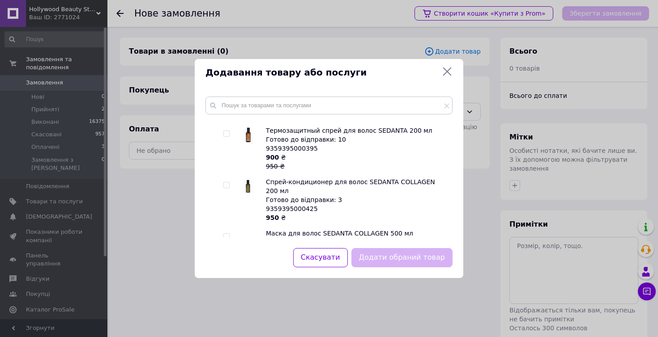
scroll to position [1748, 0]
click at [226, 182] on input "checkbox" at bounding box center [226, 185] width 6 height 6
checkbox input "true"
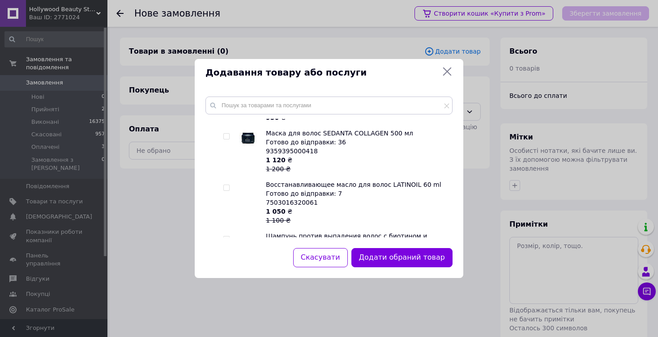
scroll to position [1851, 0]
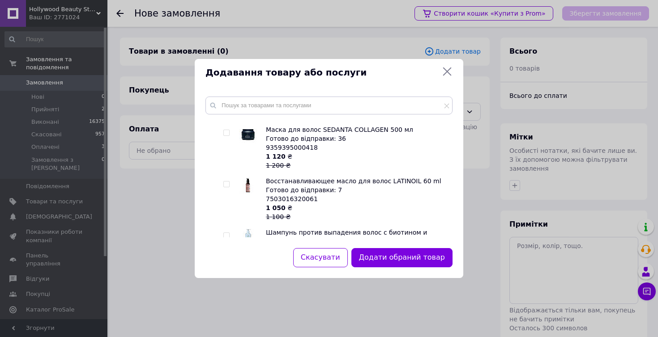
click at [226, 182] on input "checkbox" at bounding box center [226, 185] width 6 height 6
checkbox input "true"
click at [395, 262] on button "Додати обрані товари" at bounding box center [403, 257] width 98 height 19
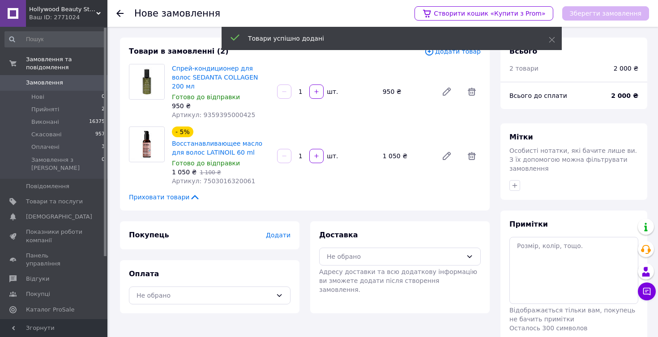
click at [279, 232] on span "Додати" at bounding box center [278, 235] width 25 height 7
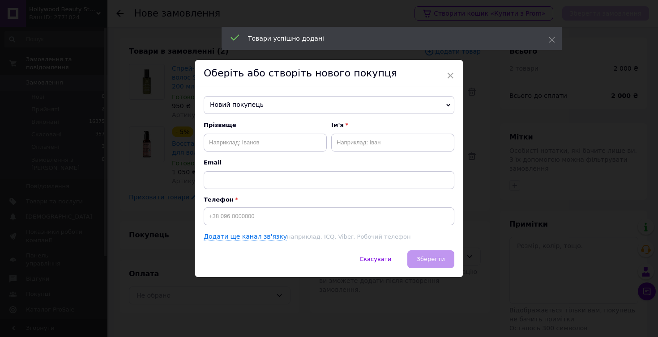
click at [249, 105] on span "Новий покупець" at bounding box center [329, 105] width 251 height 18
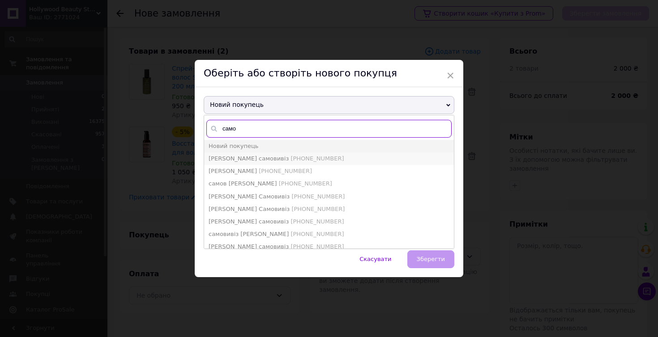
type input "само"
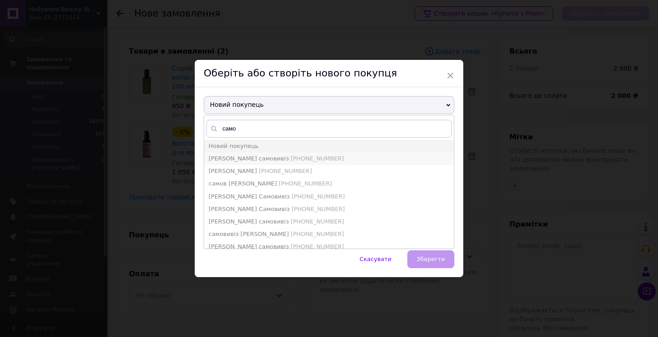
click at [290, 158] on span "[PHONE_NUMBER]" at bounding box center [316, 158] width 53 height 7
type input "[PERSON_NAME] самовивіз"
type input "[PHONE_NUMBER]"
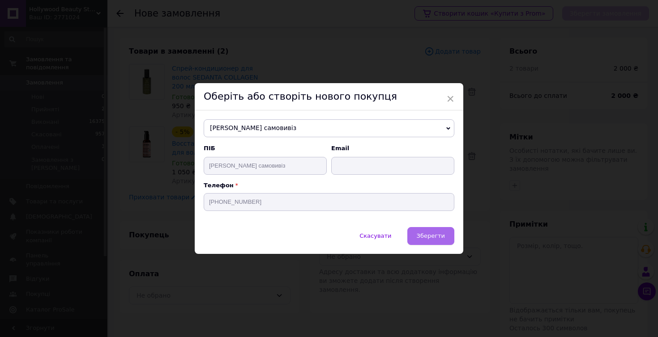
click at [425, 235] on span "Зберегти" at bounding box center [431, 236] width 28 height 7
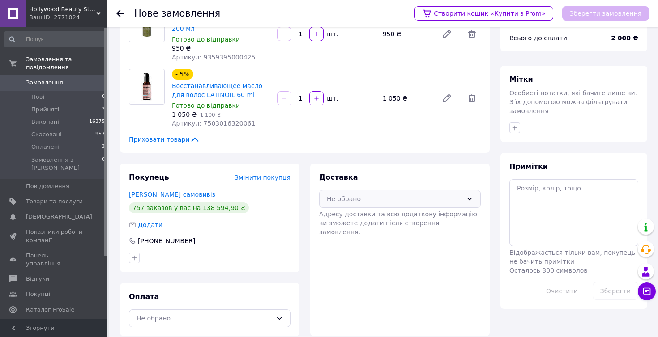
scroll to position [57, 0]
click at [371, 191] on div "Не обрано" at bounding box center [400, 200] width 162 height 18
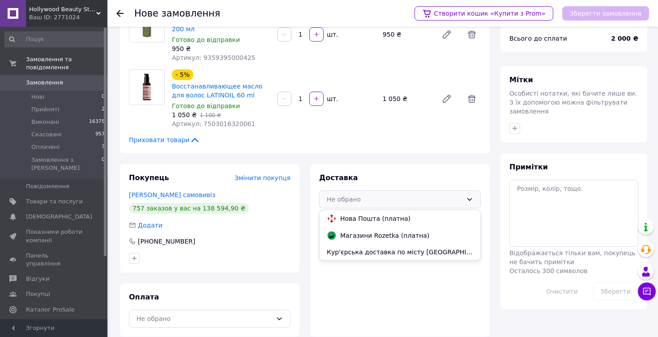
click at [366, 214] on span "Нова Пошта (платна)" at bounding box center [406, 218] width 133 height 9
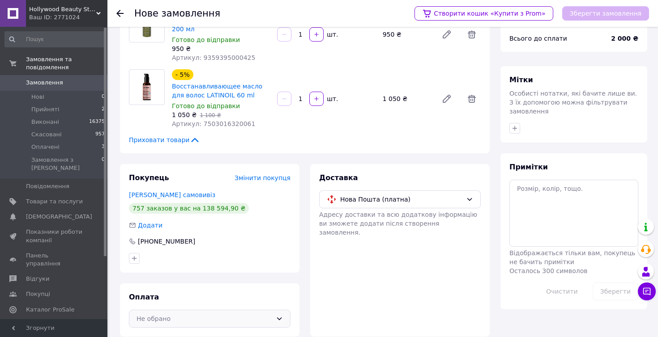
click at [229, 314] on div "Не обрано" at bounding box center [204, 319] width 136 height 10
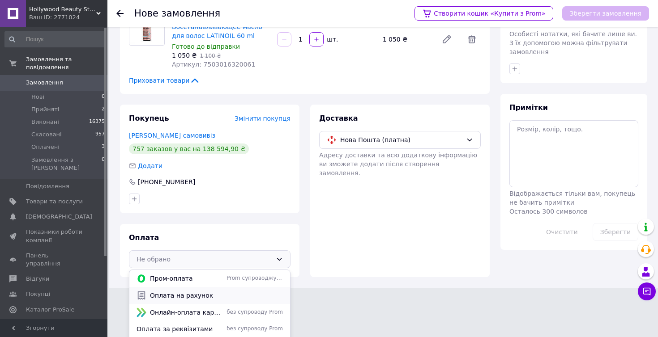
click at [196, 291] on span "Оплата на рахунок" at bounding box center [216, 295] width 133 height 9
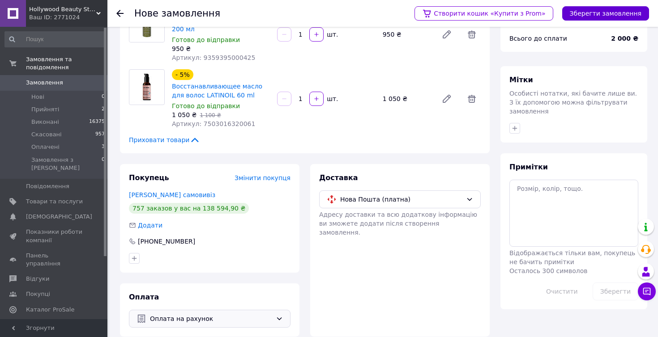
click at [622, 13] on button "Зберегти замовлення" at bounding box center [605, 13] width 87 height 14
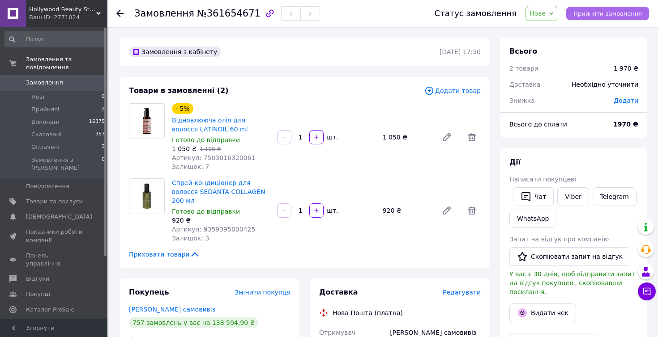
click at [611, 13] on span "Прийняти замовлення" at bounding box center [607, 13] width 68 height 7
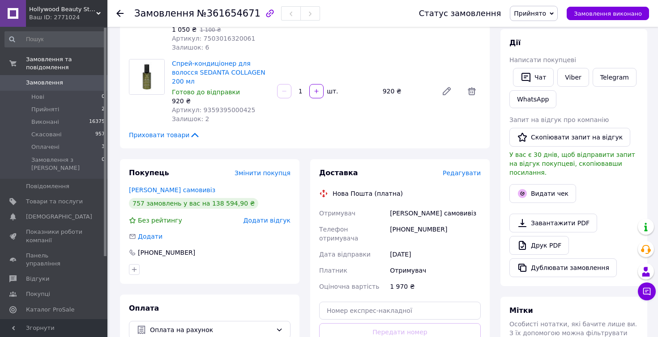
scroll to position [171, 0]
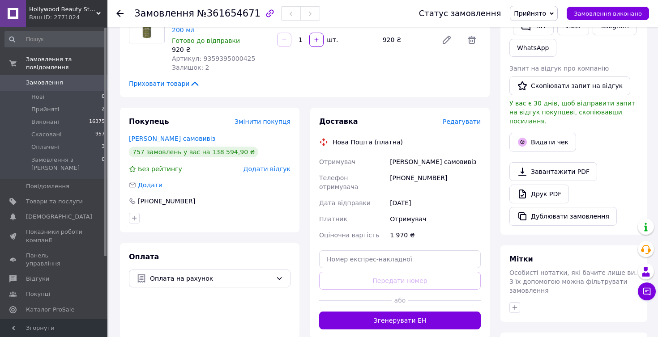
click at [467, 122] on span "Редагувати" at bounding box center [462, 121] width 38 height 7
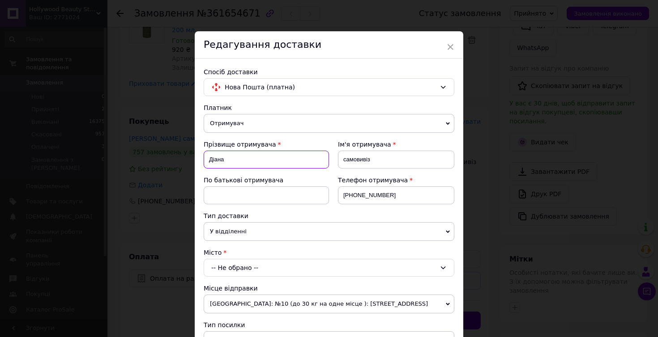
drag, startPoint x: 204, startPoint y: 161, endPoint x: 251, endPoint y: 161, distance: 47.4
paste input "орпенко Ольга Валерів"
drag, startPoint x: 234, startPoint y: 159, endPoint x: 306, endPoint y: 159, distance: 71.6
click at [306, 159] on input "[PERSON_NAME]" at bounding box center [266, 160] width 125 height 18
type input "[PERSON_NAME]"
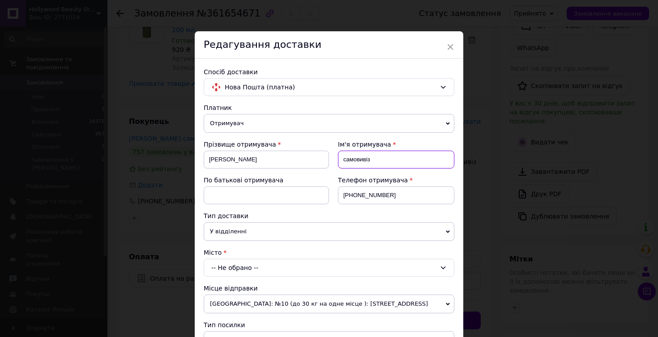
drag, startPoint x: 341, startPoint y: 159, endPoint x: 377, endPoint y: 159, distance: 35.8
paste input "Ольга Валерівна"
drag, startPoint x: 361, startPoint y: 159, endPoint x: 410, endPoint y: 159, distance: 49.2
click at [409, 159] on input "Ольга Валерівна" at bounding box center [396, 160] width 116 height 18
type input "[PERSON_NAME]"
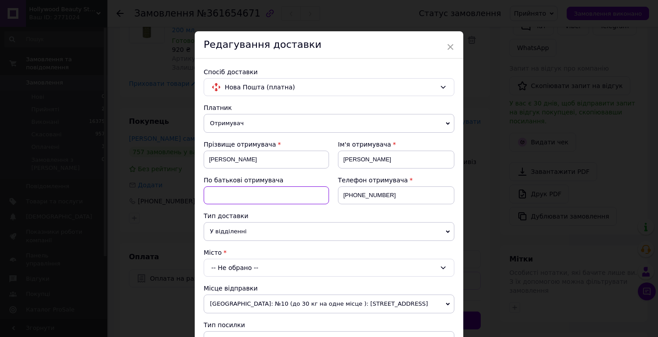
paste input "Валерівна"
type input "Валерівна"
drag, startPoint x: 343, startPoint y: 194, endPoint x: 403, endPoint y: 194, distance: 60.0
paste input "93400991"
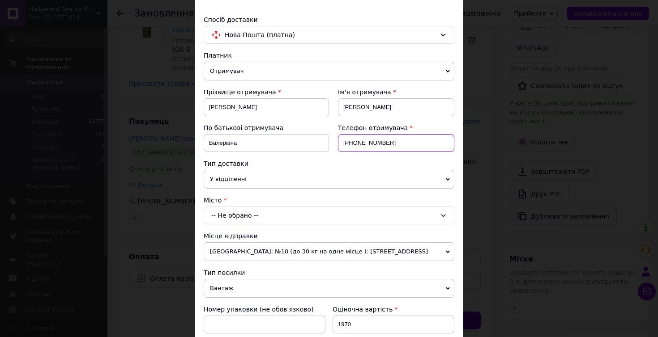
scroll to position [60, 0]
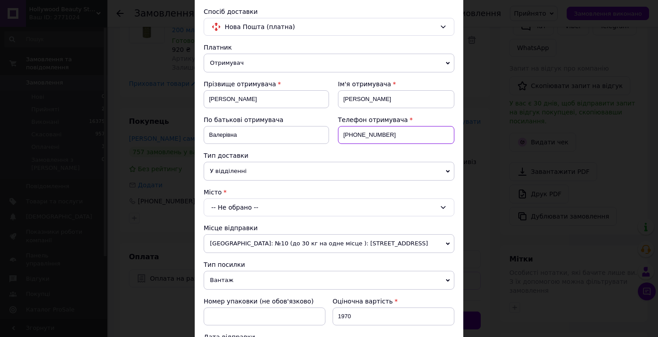
type input "[PHONE_NUMBER]"
click at [235, 206] on div "-- Не обрано --" at bounding box center [329, 208] width 251 height 18
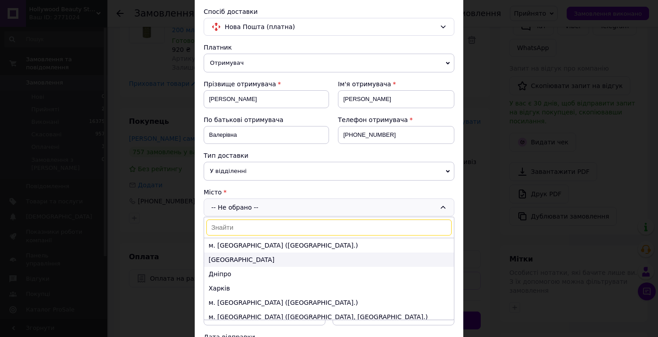
click at [226, 263] on li "[GEOGRAPHIC_DATA]" at bounding box center [329, 260] width 250 height 14
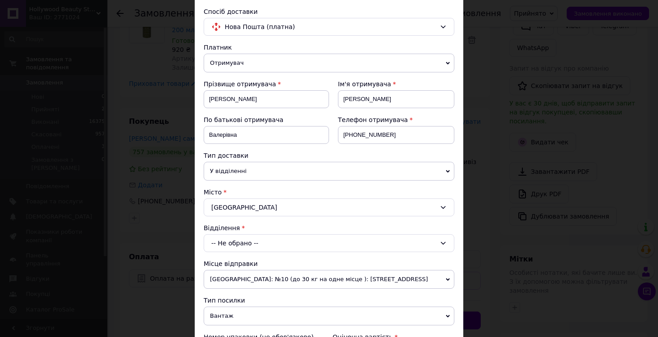
click at [243, 173] on span "У відділенні" at bounding box center [329, 171] width 251 height 19
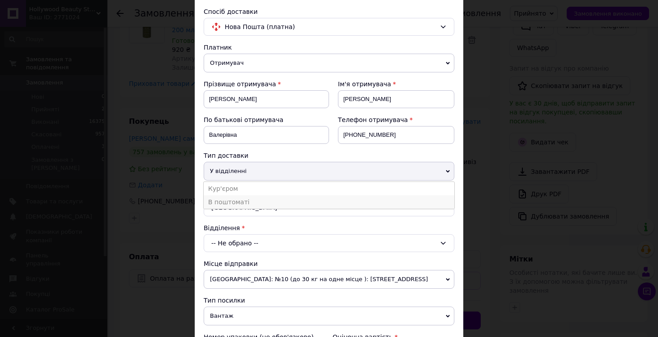
click at [243, 205] on li "В поштоматі" at bounding box center [329, 202] width 251 height 13
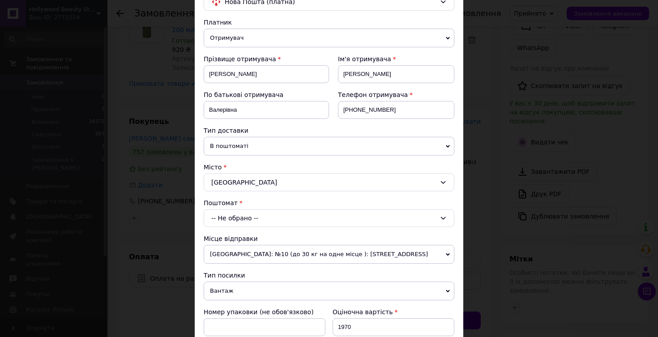
scroll to position [90, 0]
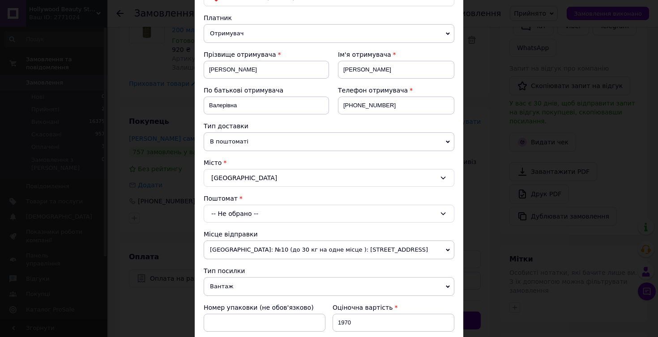
click at [235, 213] on div "-- Не обрано --" at bounding box center [329, 214] width 251 height 18
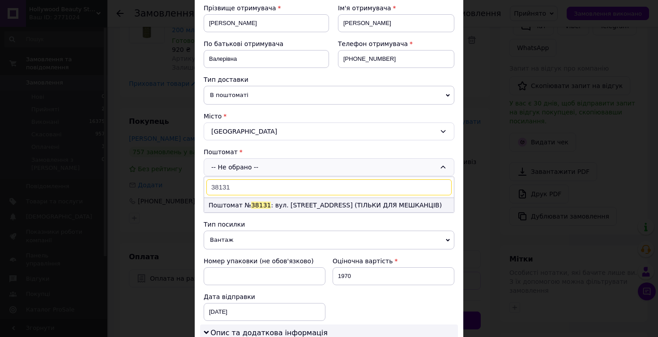
type input "38131"
click at [282, 205] on li "Поштомат № 38131 : вул. Французький бульвар, 26/1 Хол (ТІЛЬКИ ДЛЯ МЕШКАНЦІВ)" at bounding box center [329, 205] width 250 height 14
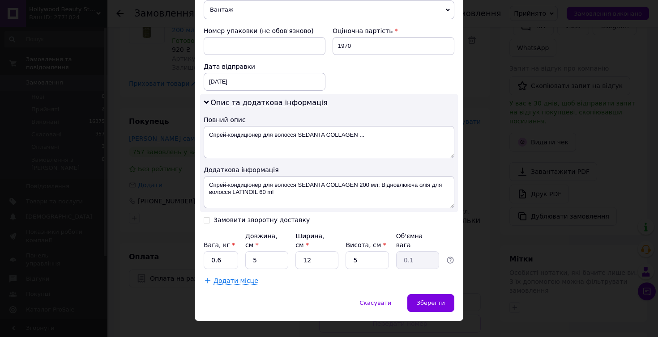
scroll to position [388, 0]
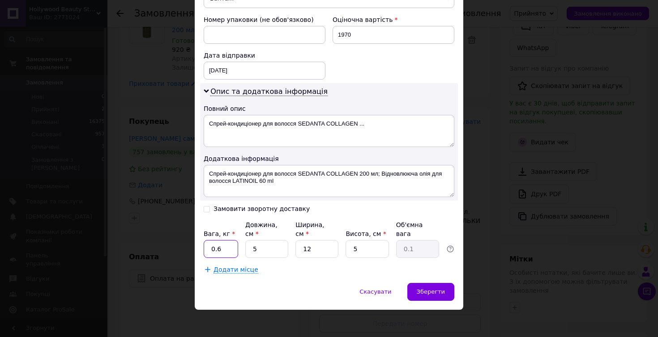
drag, startPoint x: 207, startPoint y: 251, endPoint x: 249, endPoint y: 251, distance: 42.5
click at [248, 251] on div "Вага, кг * 0.6 Довжина, см * 5 Ширина, см * 12 Висота, см * 5 Об'ємна вага 0.1" at bounding box center [329, 240] width 251 height 38
type input "1"
click at [428, 288] on div "Зберегти" at bounding box center [430, 292] width 47 height 18
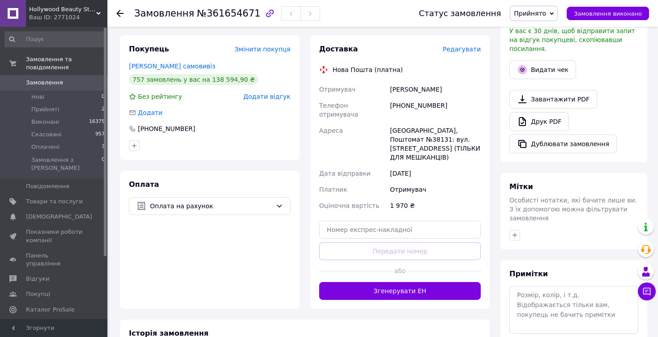
scroll to position [244, 0]
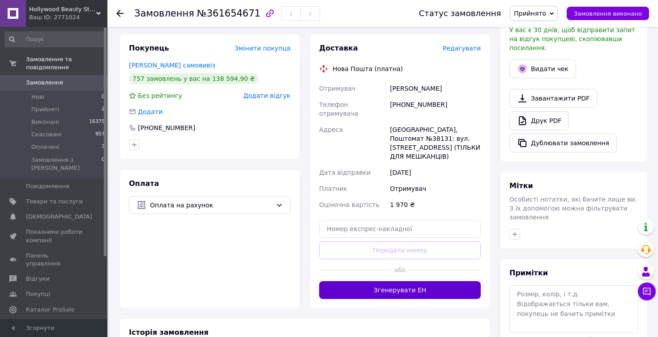
click at [417, 284] on button "Згенерувати ЕН" at bounding box center [400, 290] width 162 height 18
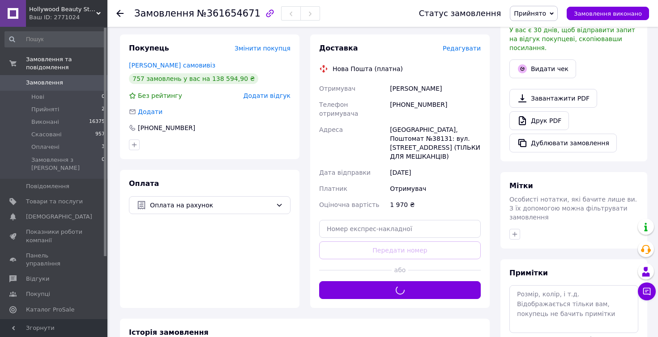
click at [552, 19] on span "Прийнято" at bounding box center [534, 13] width 48 height 15
click at [545, 62] on li "Оплачено" at bounding box center [533, 57] width 47 height 13
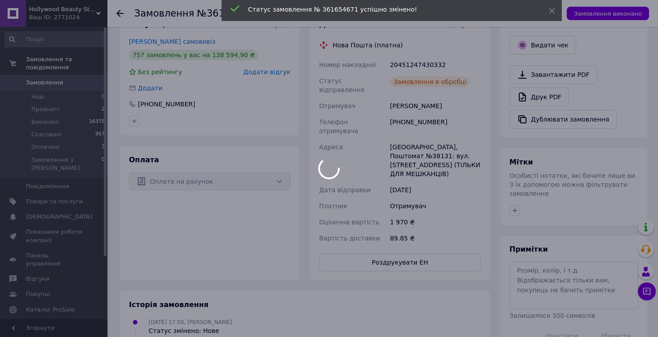
scroll to position [293, 0]
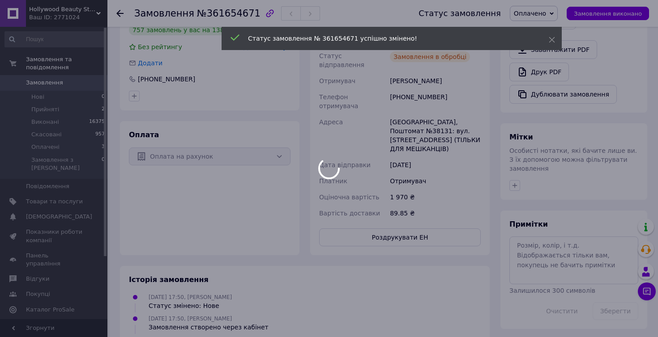
click at [513, 173] on div at bounding box center [329, 168] width 658 height 337
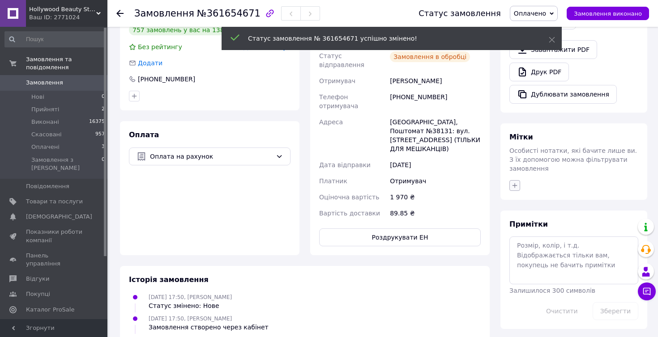
click at [517, 182] on icon "button" at bounding box center [514, 185] width 7 height 7
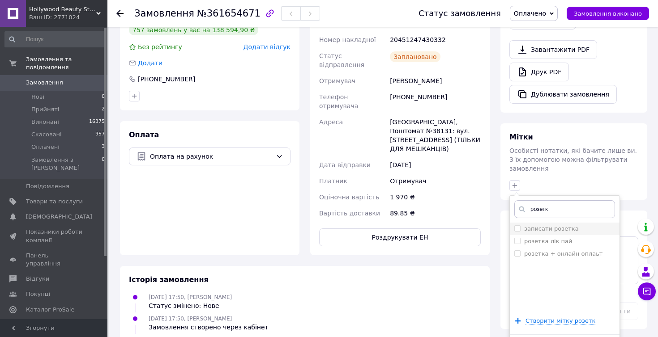
type input "розетк"
click at [514, 223] on li "записати розетка" at bounding box center [565, 229] width 110 height 13
checkbox input "true"
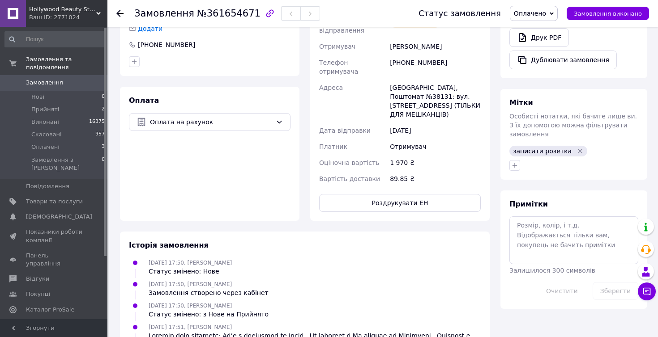
scroll to position [337, 0]
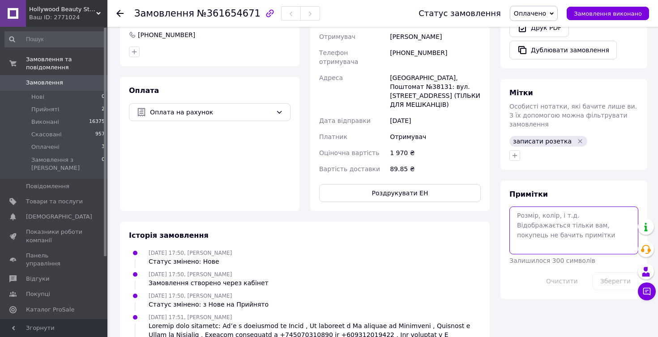
click at [539, 226] on textarea at bounding box center [573, 230] width 129 height 47
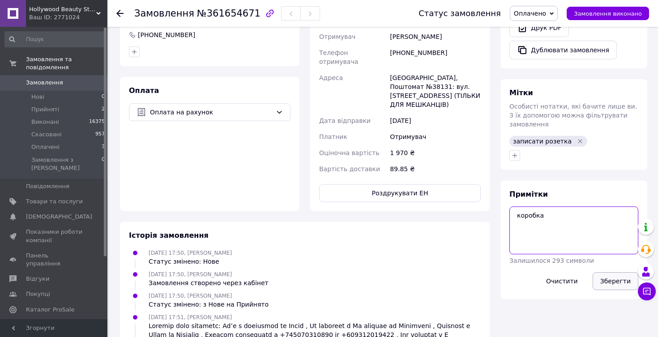
type textarea "коробка"
click at [620, 273] on button "Зберегти" at bounding box center [615, 282] width 46 height 18
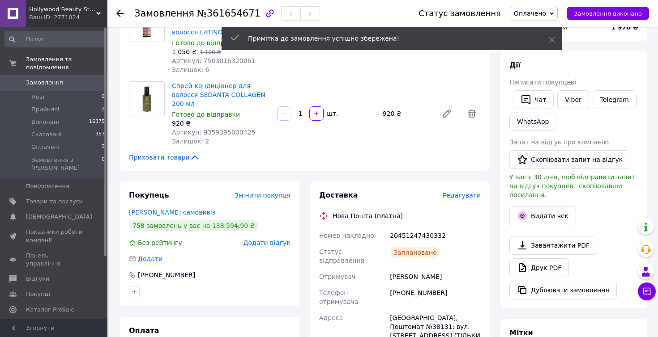
scroll to position [30, 0]
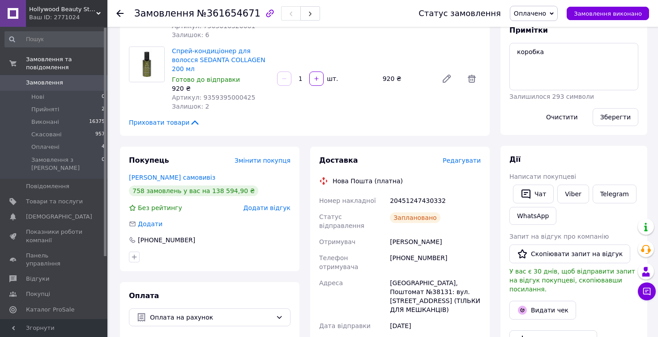
scroll to position [141, 0]
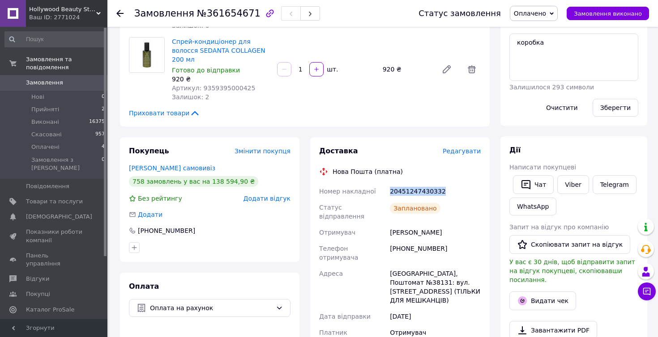
drag, startPoint x: 396, startPoint y: 191, endPoint x: 452, endPoint y: 191, distance: 55.5
click at [452, 191] on div "20451247430332" at bounding box center [435, 191] width 94 height 16
copy div "20451247430332"
click at [483, 205] on div "Доставка Редагувати Нова Пошта (платна) Номер накладної 20451247430332 Статус в…" at bounding box center [399, 272] width 179 height 270
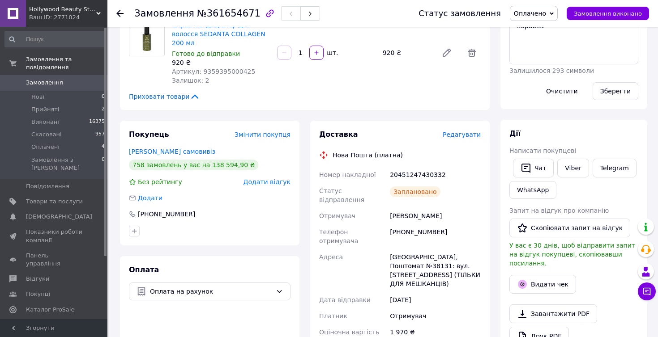
scroll to position [157, 0]
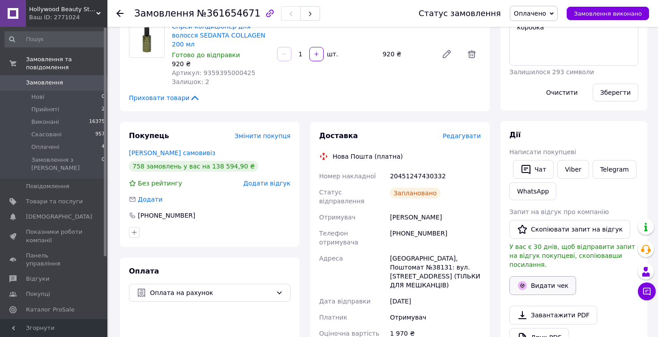
click at [545, 277] on button "Видати чек" at bounding box center [542, 286] width 67 height 19
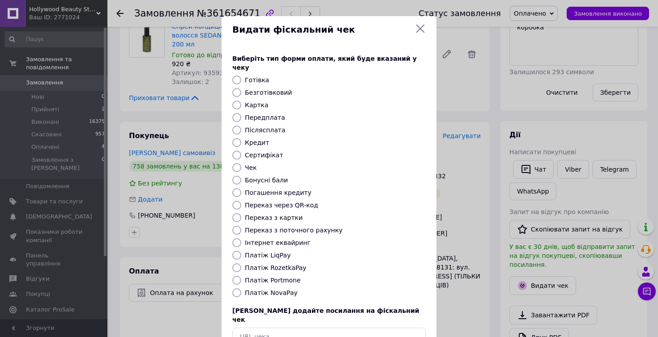
click at [234, 264] on input "Платіж RozetkaPay" at bounding box center [236, 268] width 9 height 9
radio input "true"
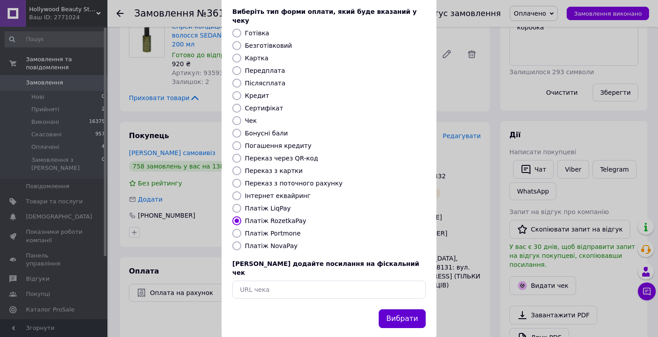
scroll to position [47, 0]
click at [405, 310] on button "Вибрати" at bounding box center [402, 319] width 47 height 19
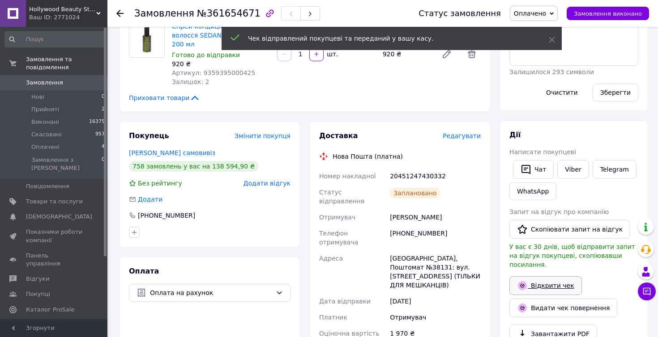
click at [556, 277] on link "Відкрити чек" at bounding box center [545, 286] width 72 height 19
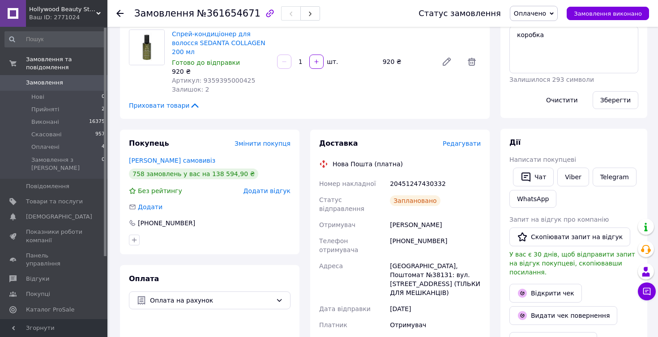
scroll to position [150, 0]
click at [44, 146] on span "Оплачені" at bounding box center [45, 147] width 28 height 8
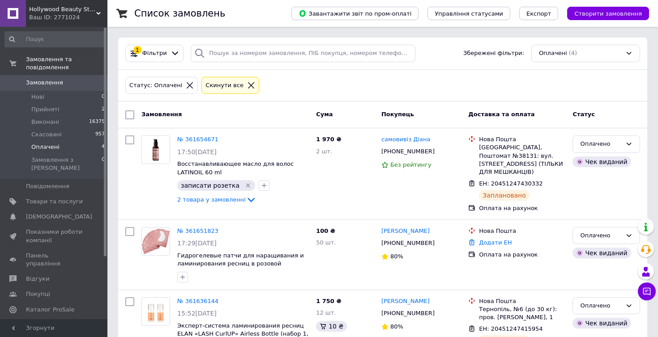
click at [44, 146] on span "Оплачені" at bounding box center [45, 147] width 28 height 8
click at [630, 8] on button "Створити замовлення" at bounding box center [608, 13] width 82 height 13
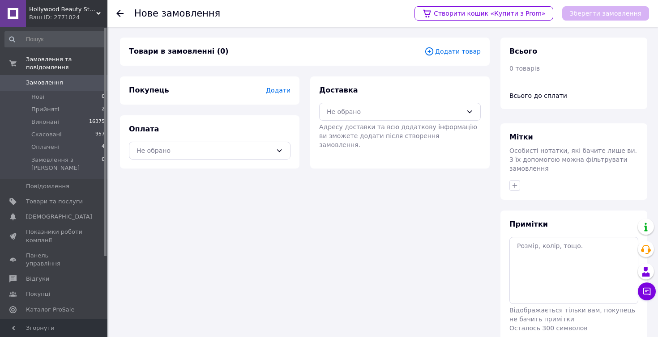
click at [469, 55] on span "Додати товар" at bounding box center [452, 52] width 56 height 10
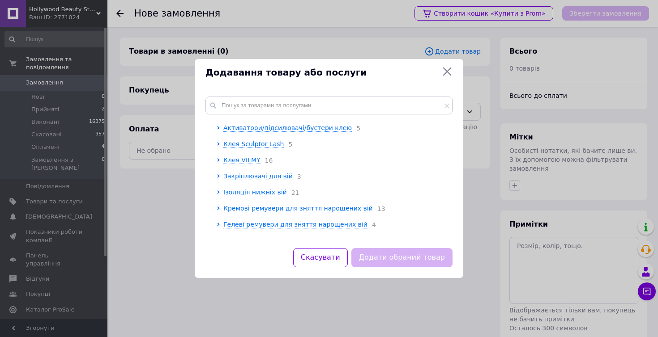
scroll to position [415, 0]
click at [247, 162] on span "Клея VILMY" at bounding box center [241, 158] width 37 height 7
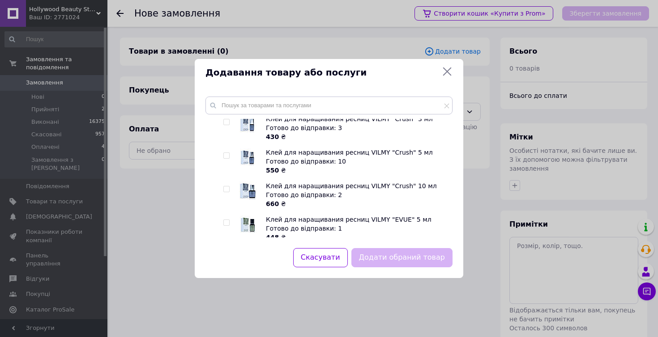
scroll to position [757, 0]
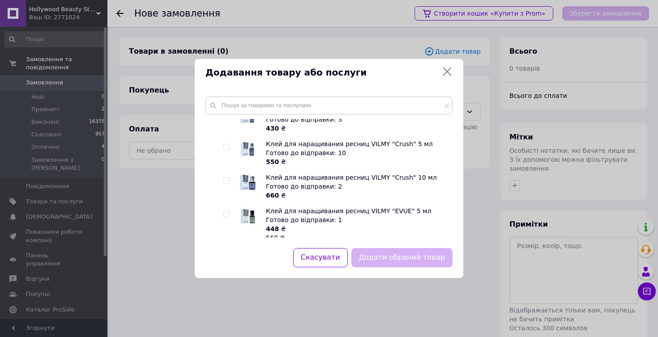
click at [224, 184] on input "checkbox" at bounding box center [226, 181] width 6 height 6
checkbox input "true"
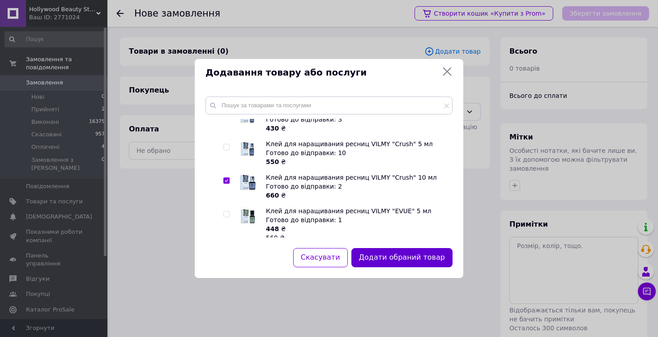
click at [386, 261] on button "Додати обраний товар" at bounding box center [401, 257] width 101 height 19
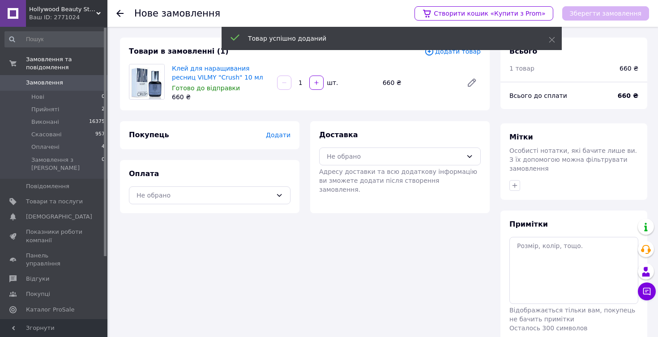
click at [460, 54] on span "Додати товар" at bounding box center [452, 52] width 56 height 10
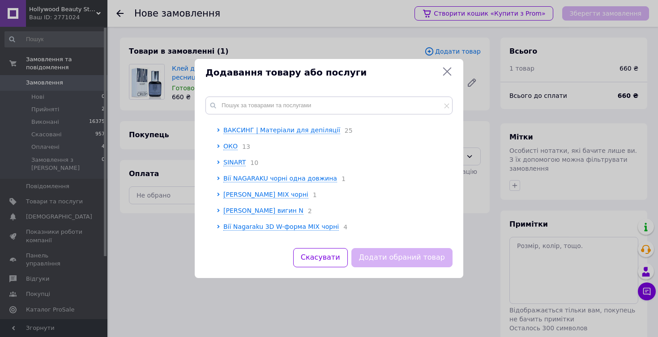
scroll to position [193, 0]
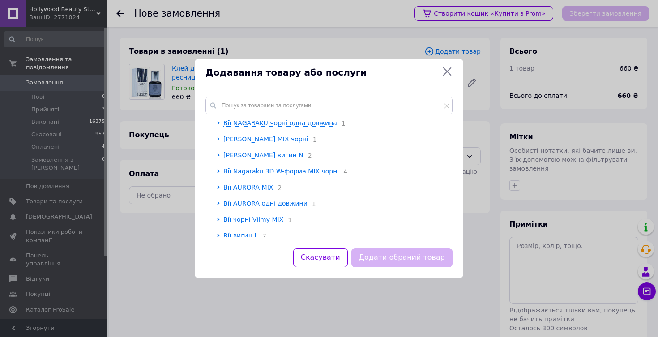
click at [272, 141] on span "[PERSON_NAME] MIX чорні" at bounding box center [265, 139] width 85 height 7
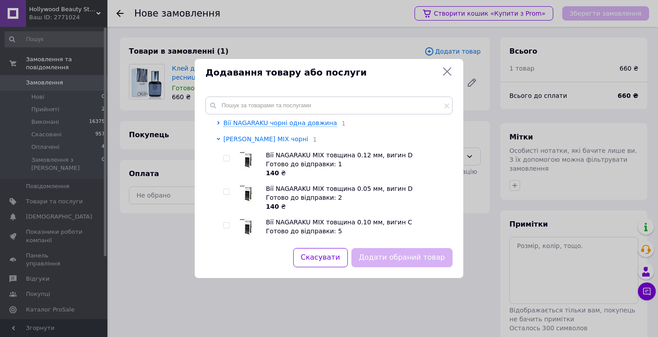
click at [272, 141] on span "[PERSON_NAME] MIX чорні" at bounding box center [265, 139] width 85 height 7
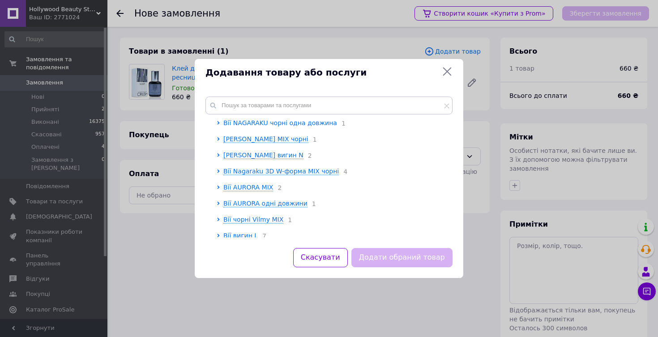
click at [274, 127] on span "Вії NAGARAKU чорні одна довжина" at bounding box center [280, 122] width 114 height 7
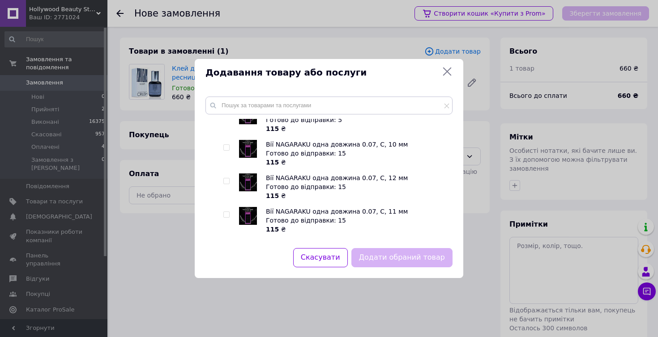
scroll to position [273, 0]
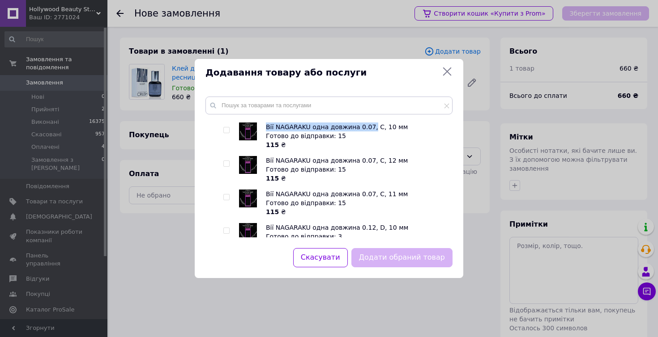
drag, startPoint x: 267, startPoint y: 128, endPoint x: 369, endPoint y: 129, distance: 102.0
click at [369, 129] on span "Вії NAGARAKU одна довжина 0.07, С, 10 мм" at bounding box center [337, 127] width 142 height 7
copy span "Вії NAGARAKU одна довжина 0.07,"
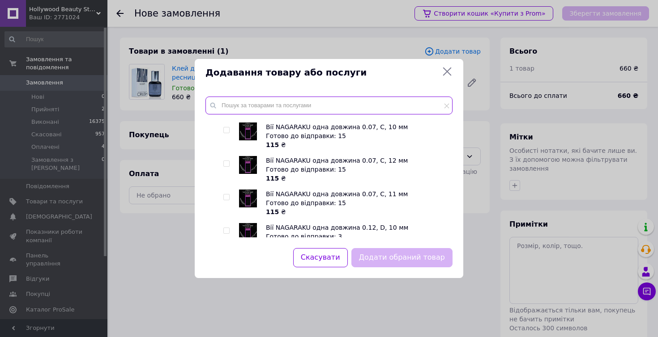
click at [333, 110] on input "text" at bounding box center [328, 106] width 247 height 18
paste input "Вії NAGARAKU одна довжина 0.07,"
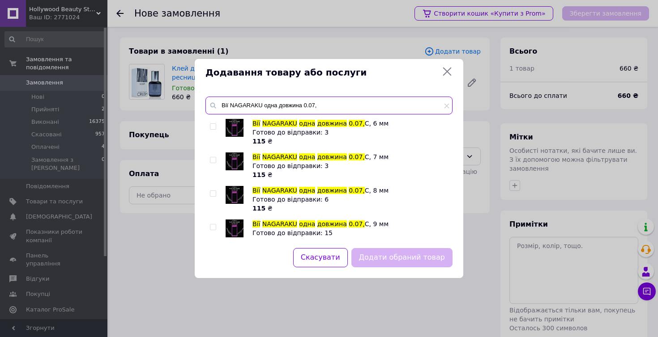
type input "Вії NAGARAKU одна довжина 0.07,"
click at [213, 162] on input "checkbox" at bounding box center [213, 161] width 6 height 6
checkbox input "true"
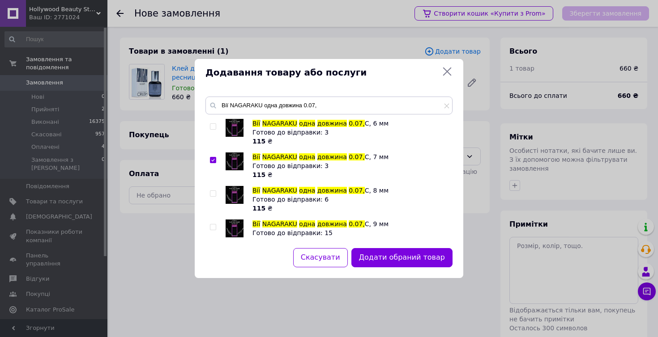
click at [213, 193] on input "checkbox" at bounding box center [213, 194] width 6 height 6
checkbox input "true"
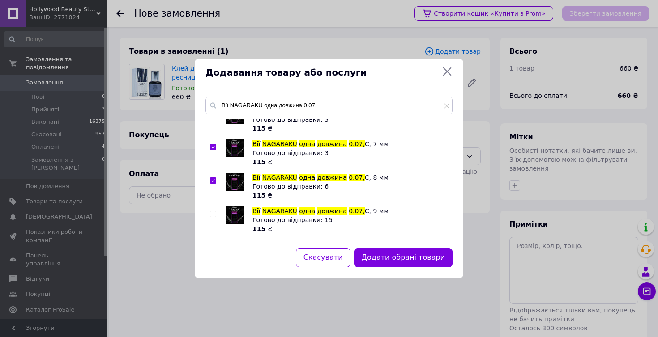
scroll to position [22, 0]
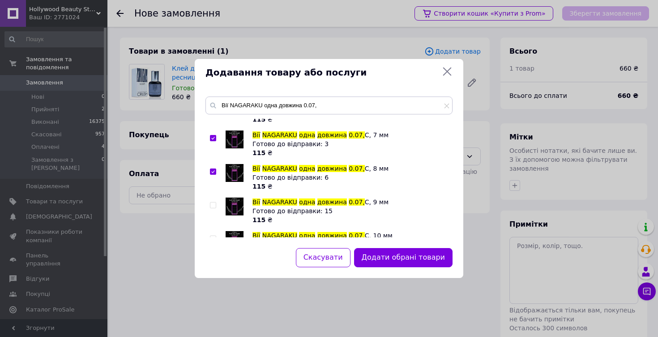
click at [214, 206] on input "checkbox" at bounding box center [213, 206] width 6 height 6
checkbox input "true"
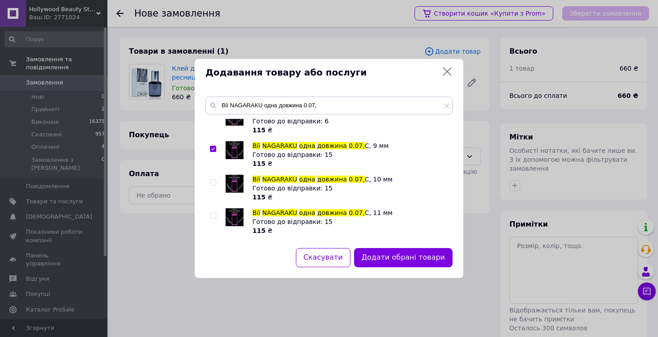
scroll to position [81, 0]
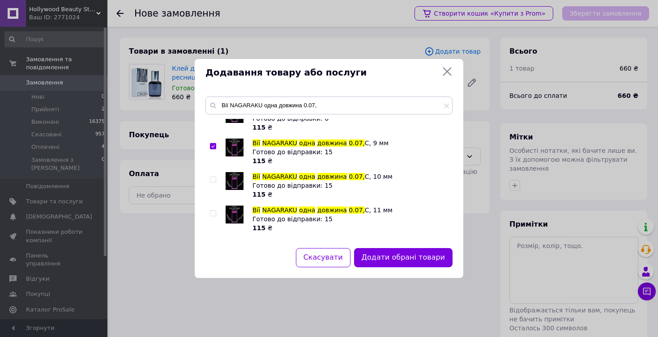
click at [213, 181] on input "checkbox" at bounding box center [213, 180] width 6 height 6
checkbox input "true"
click at [215, 213] on input "checkbox" at bounding box center [213, 214] width 6 height 6
checkbox input "true"
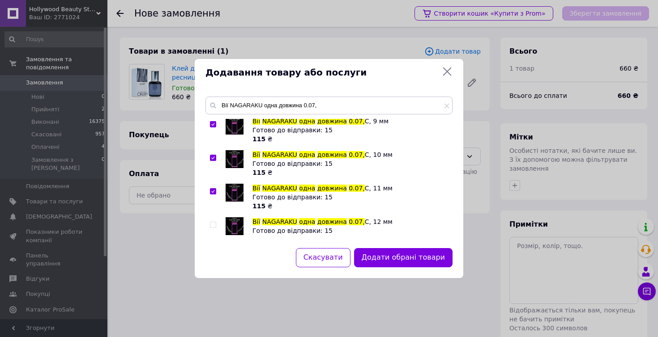
scroll to position [111, 0]
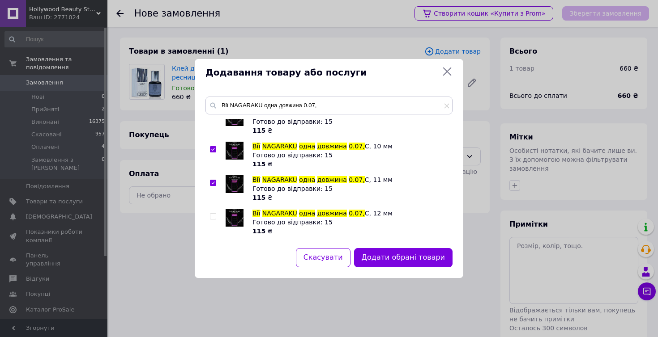
click at [215, 218] on span at bounding box center [213, 216] width 6 height 6
click at [215, 218] on input "checkbox" at bounding box center [213, 217] width 6 height 6
checkbox input "true"
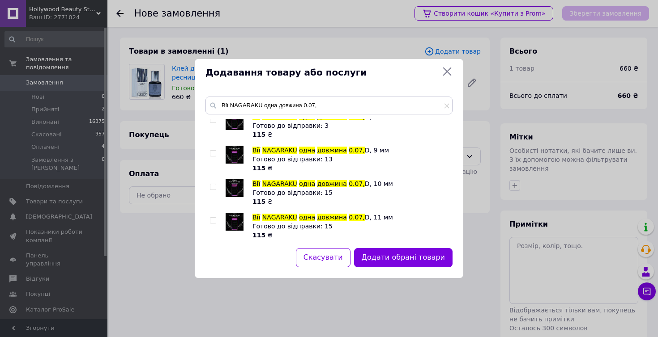
scroll to position [357, 0]
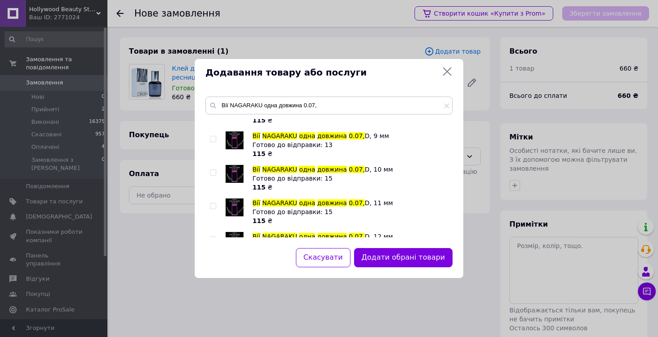
click at [213, 173] on input "checkbox" at bounding box center [213, 173] width 6 height 6
checkbox input "true"
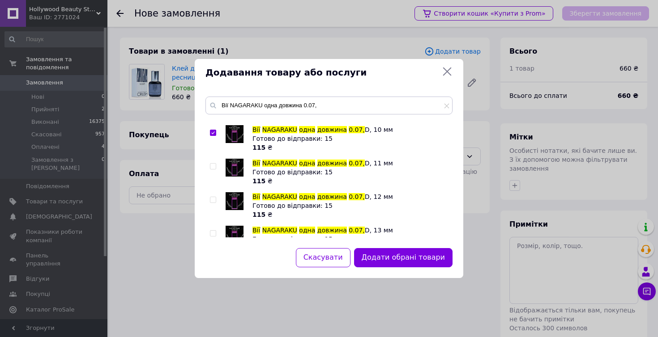
scroll to position [398, 0]
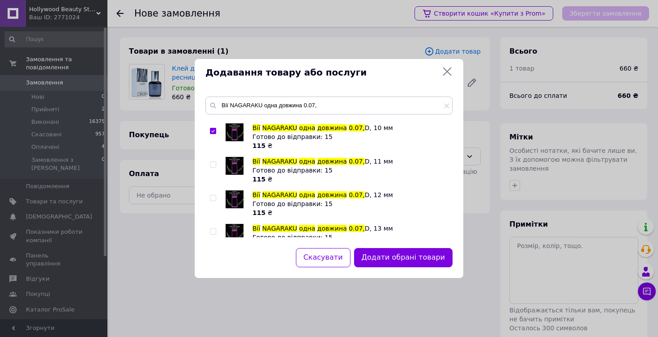
click at [213, 198] on input "checkbox" at bounding box center [213, 199] width 6 height 6
checkbox input "true"
click at [315, 105] on input "Вії NAGARAKU одна довжина 0.07," at bounding box center [328, 106] width 247 height 18
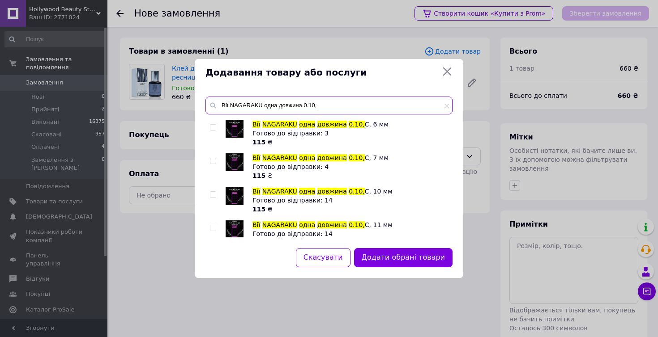
scroll to position [68, 0]
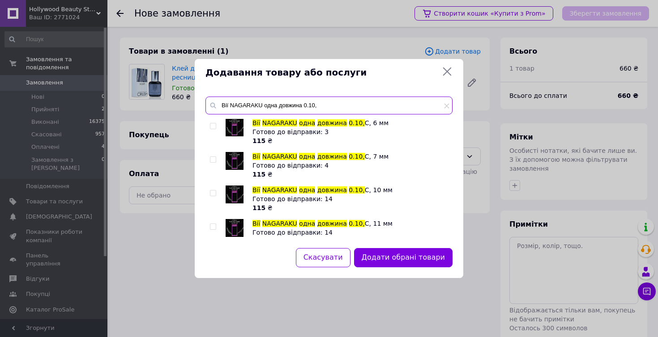
type input "Вії NAGARAKU одна довжина 0.10,"
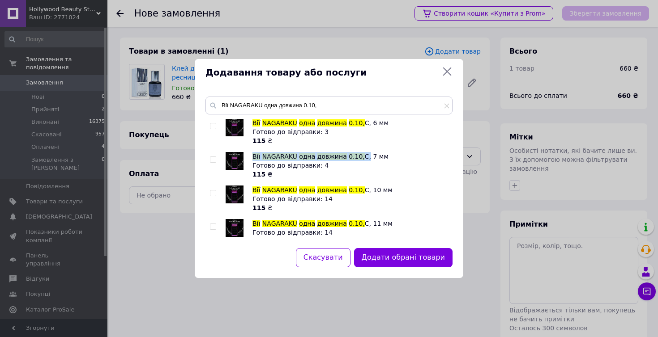
drag, startPoint x: 253, startPoint y: 155, endPoint x: 362, endPoint y: 160, distance: 108.4
click at [362, 160] on span "Вії NAGARAKU одна довжина 0.10, С, 7 мм" at bounding box center [320, 156] width 136 height 7
copy span "Вії NAGARAKU одна довжина 0.10, С"
click at [426, 258] on button "Додати обрані товари" at bounding box center [403, 257] width 98 height 19
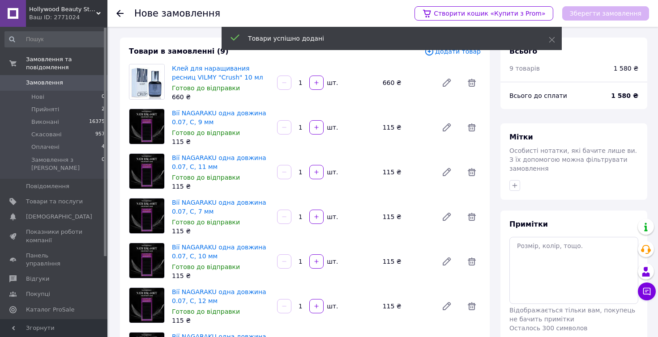
click at [467, 52] on span "Додати товар" at bounding box center [452, 52] width 56 height 10
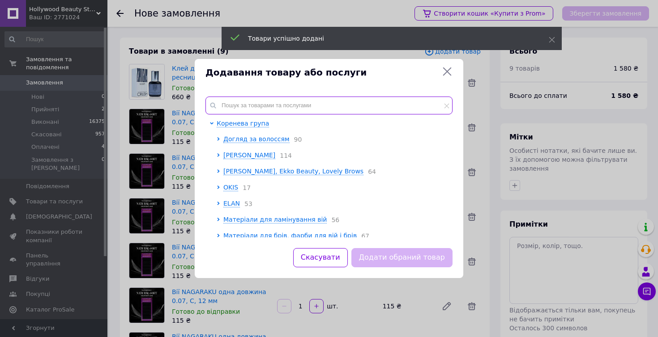
click at [331, 100] on input "text" at bounding box center [328, 106] width 247 height 18
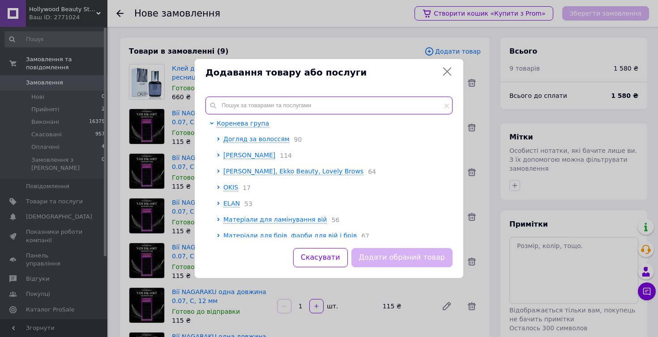
paste input "Вії NAGARAKU одна довжина 0.10, С"
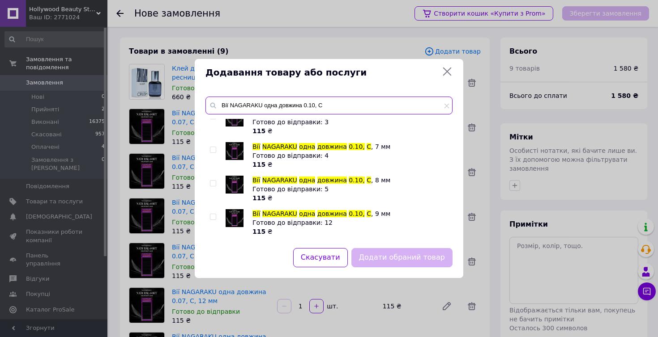
scroll to position [14, 0]
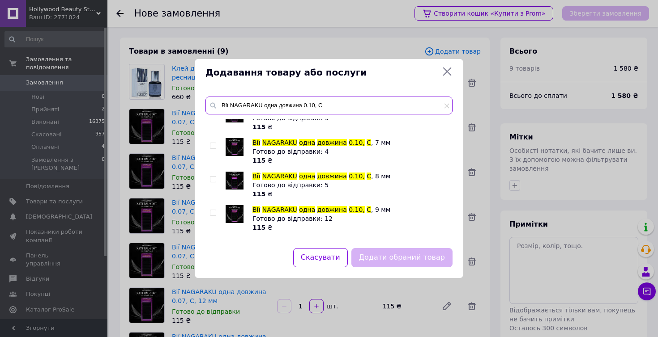
type input "Вії NAGARAKU одна довжина 0.10, С"
click at [213, 179] on input "checkbox" at bounding box center [213, 180] width 6 height 6
checkbox input "true"
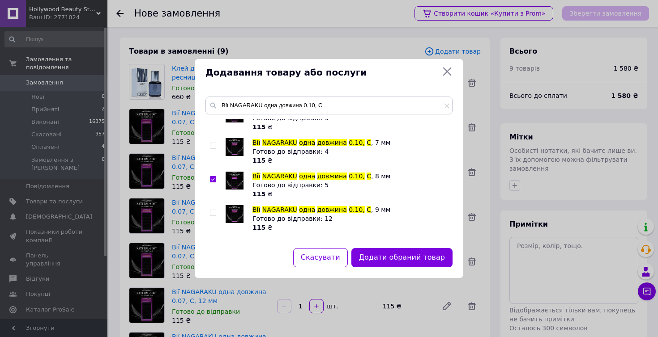
click at [212, 212] on input "checkbox" at bounding box center [213, 213] width 6 height 6
checkbox input "true"
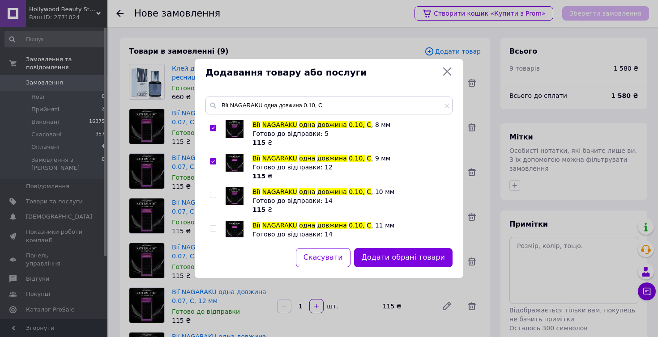
scroll to position [68, 0]
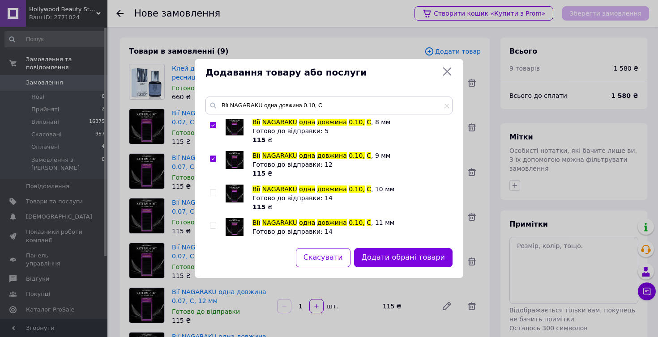
click at [213, 193] on input "checkbox" at bounding box center [213, 193] width 6 height 6
checkbox input "true"
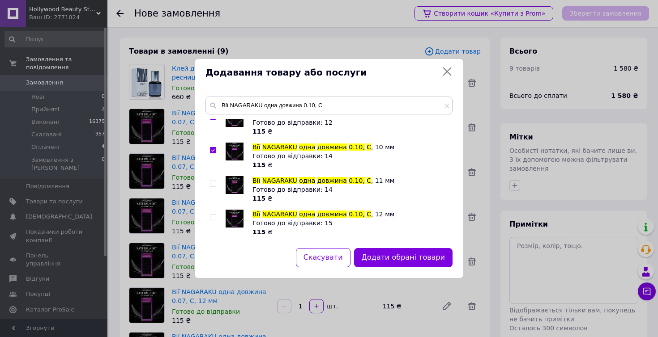
scroll to position [113, 0]
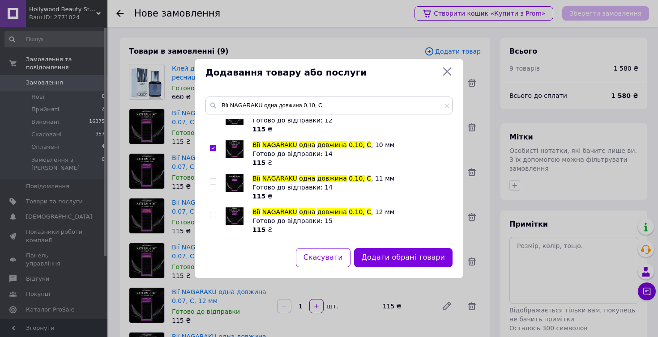
click at [214, 216] on input "checkbox" at bounding box center [213, 216] width 6 height 6
checkbox input "true"
click at [402, 260] on button "Додати обрані товари" at bounding box center [403, 257] width 98 height 19
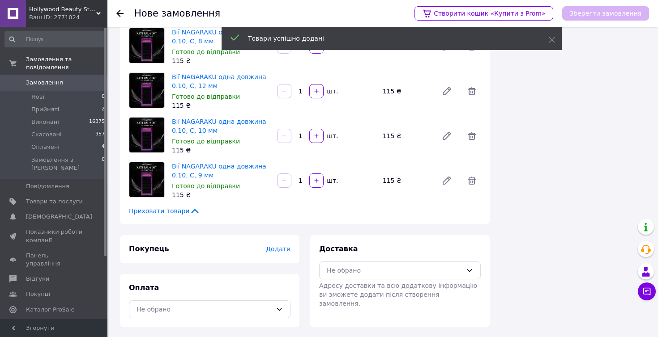
scroll to position [439, 0]
click at [287, 247] on span "Додати" at bounding box center [278, 249] width 25 height 7
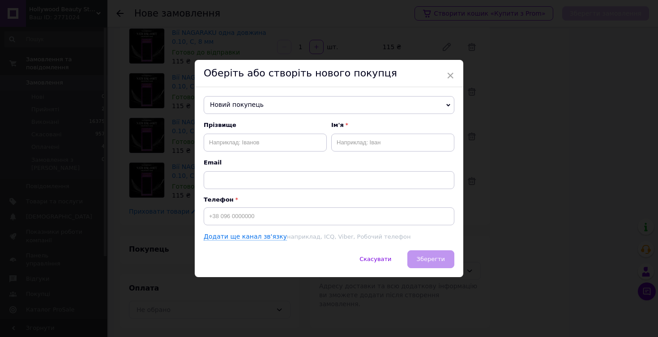
click at [308, 105] on span "Новий покупець" at bounding box center [329, 105] width 251 height 18
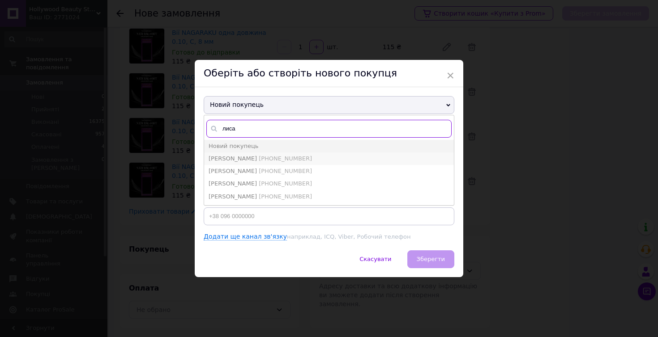
type input "лиса"
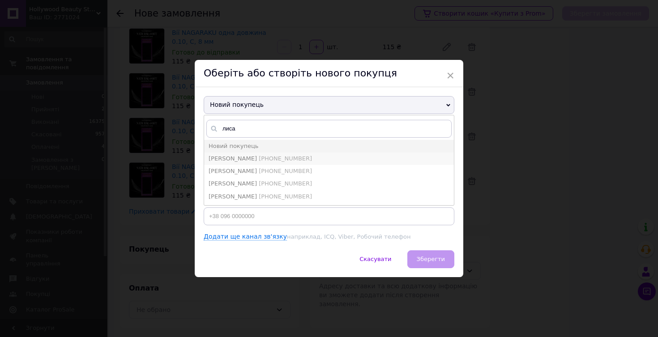
click at [260, 158] on span "[PHONE_NUMBER]" at bounding box center [285, 158] width 53 height 7
type input "[PERSON_NAME]"
type input "[PHONE_NUMBER]"
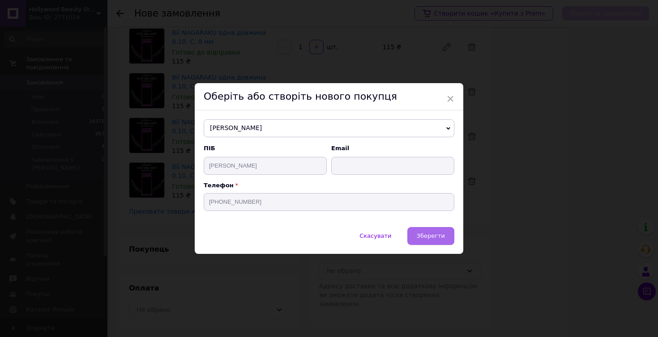
click at [430, 234] on span "Зберегти" at bounding box center [431, 236] width 28 height 7
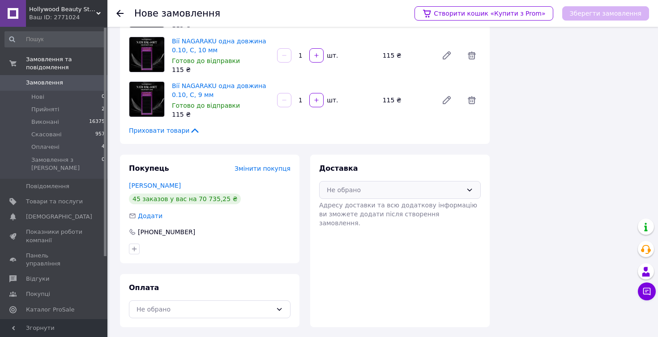
scroll to position [519, 0]
click at [394, 194] on div "Не обрано" at bounding box center [395, 191] width 136 height 10
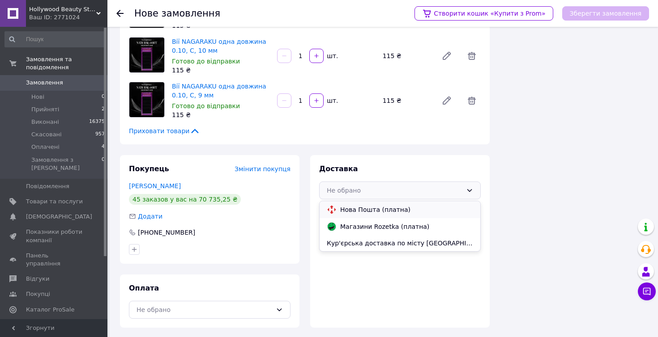
click at [370, 209] on span "Нова Пошта (платна)" at bounding box center [406, 209] width 133 height 9
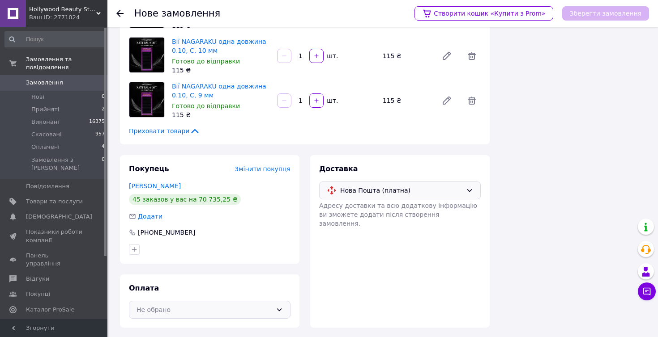
click at [237, 314] on div "Не обрано" at bounding box center [210, 310] width 162 height 18
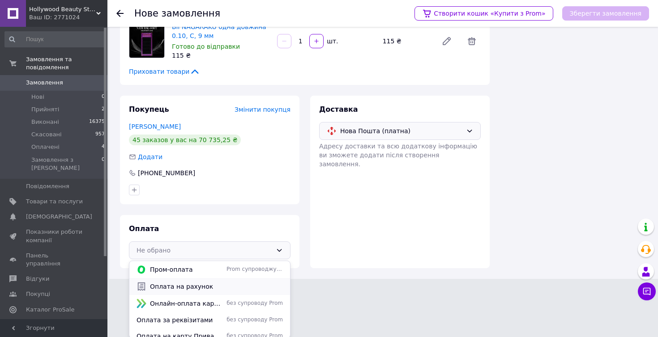
click at [205, 290] on div "Оплата на рахунок" at bounding box center [210, 287] width 150 height 10
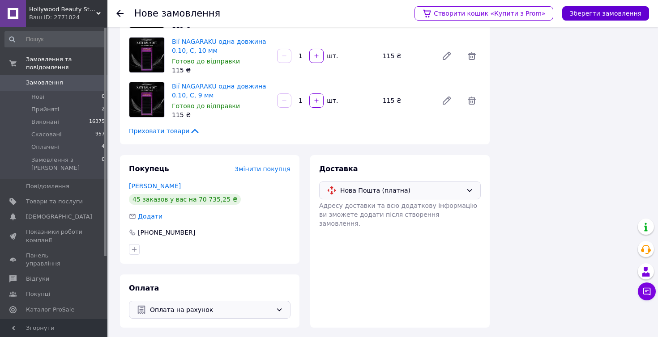
click at [592, 15] on button "Зберегти замовлення" at bounding box center [605, 13] width 87 height 14
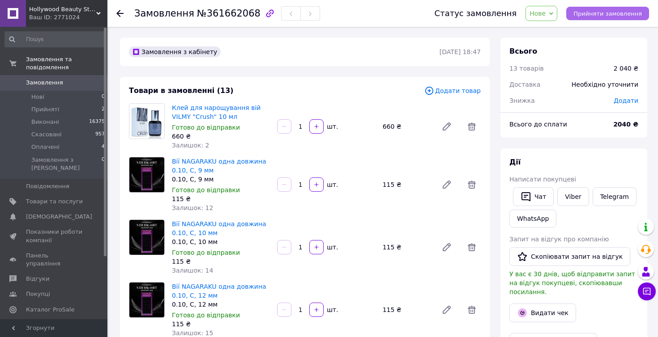
click at [601, 13] on span "Прийняти замовлення" at bounding box center [607, 13] width 68 height 7
